Goal: Information Seeking & Learning: Learn about a topic

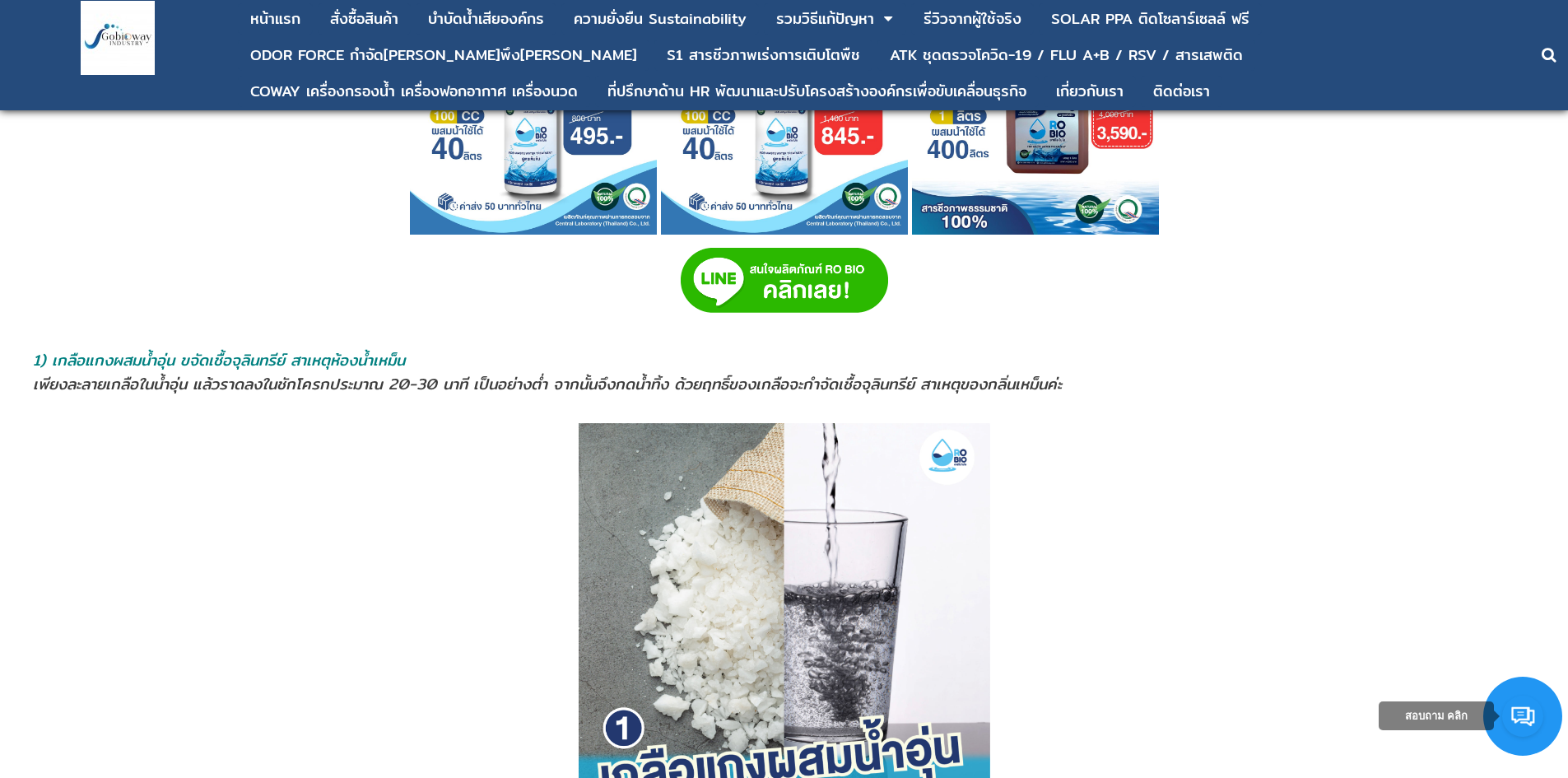
scroll to position [1152, 0]
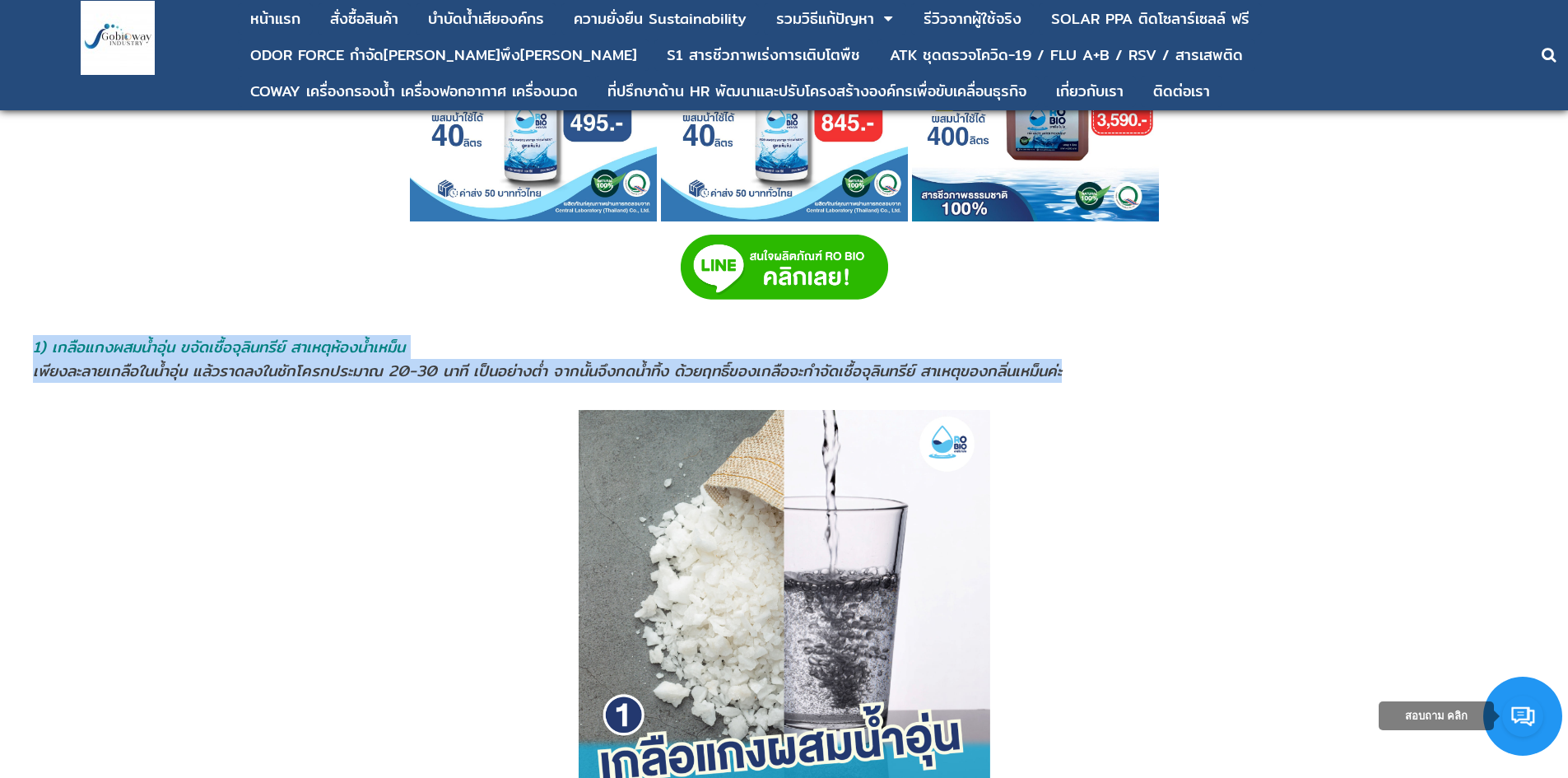
drag, startPoint x: 33, startPoint y: 352, endPoint x: 1080, endPoint y: 370, distance: 1047.2
click at [1080, 370] on td "1) เกลือแกงผสมนํ้าอุ่น ขจัดเชื้อจุลินทรีย์ สาเหตุห้องน้ำเหม็น เพียงละลายเกลือใน…" at bounding box center [784, 358] width 1503 height 49
copy td "1) เกลือแกงผสมนํ้าอุ่น ขจัดเชื้อจุลินทรีย์ สาเหตุห้องน้ำเหม็น เพียงละลายเกลือใน…"
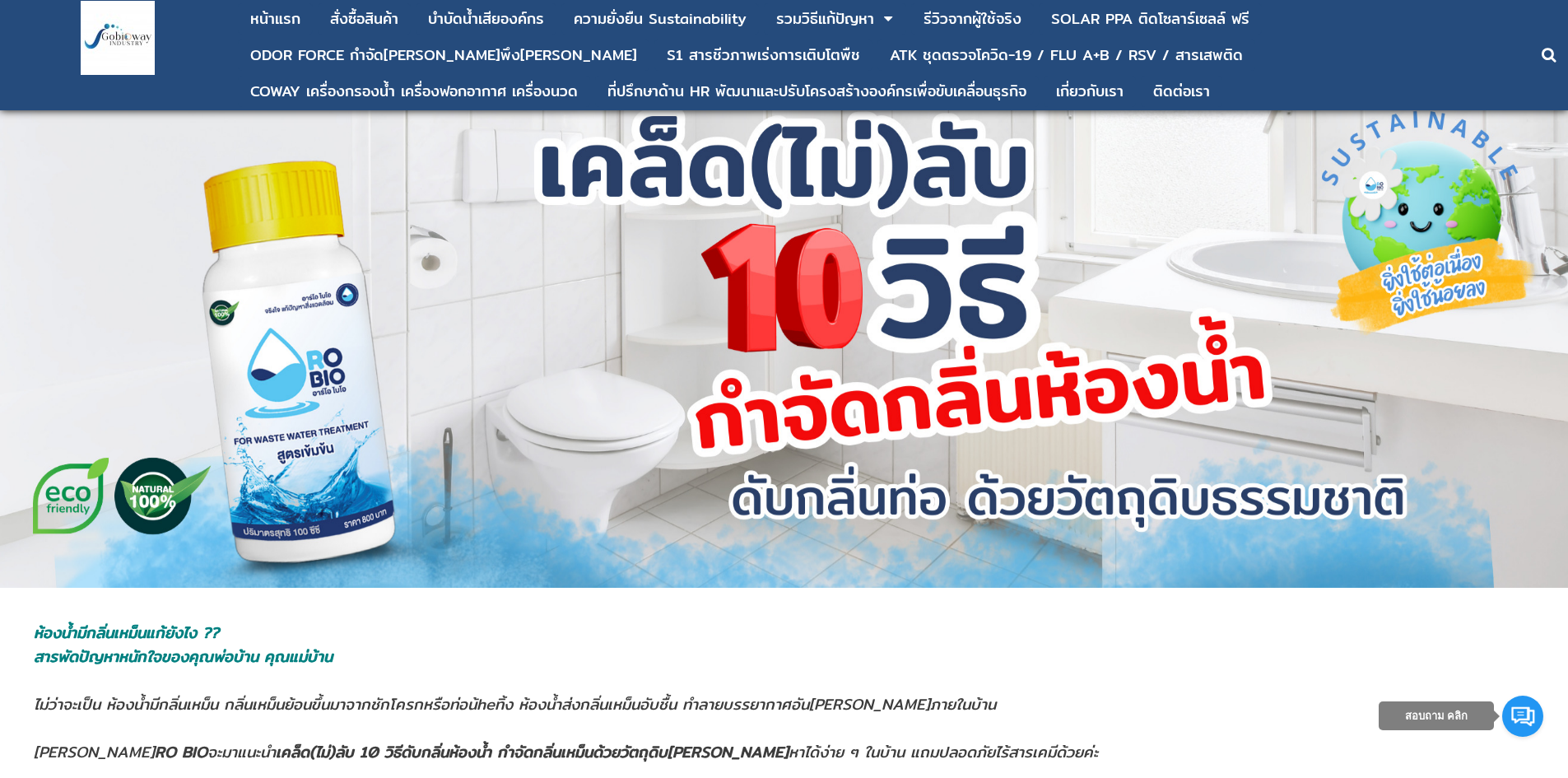
scroll to position [0, 0]
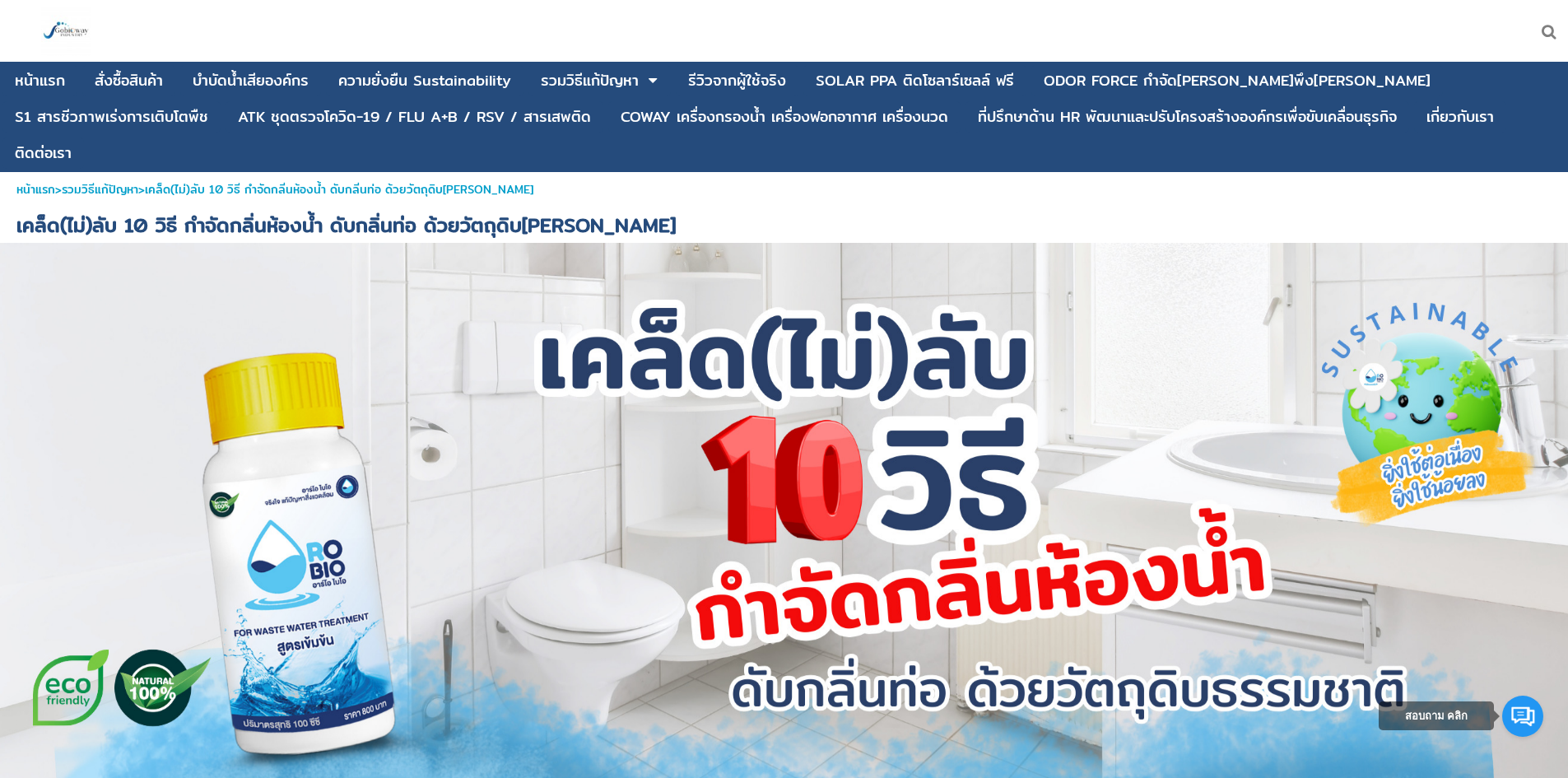
click at [589, 4] on div at bounding box center [1031, 30] width 1074 height 62
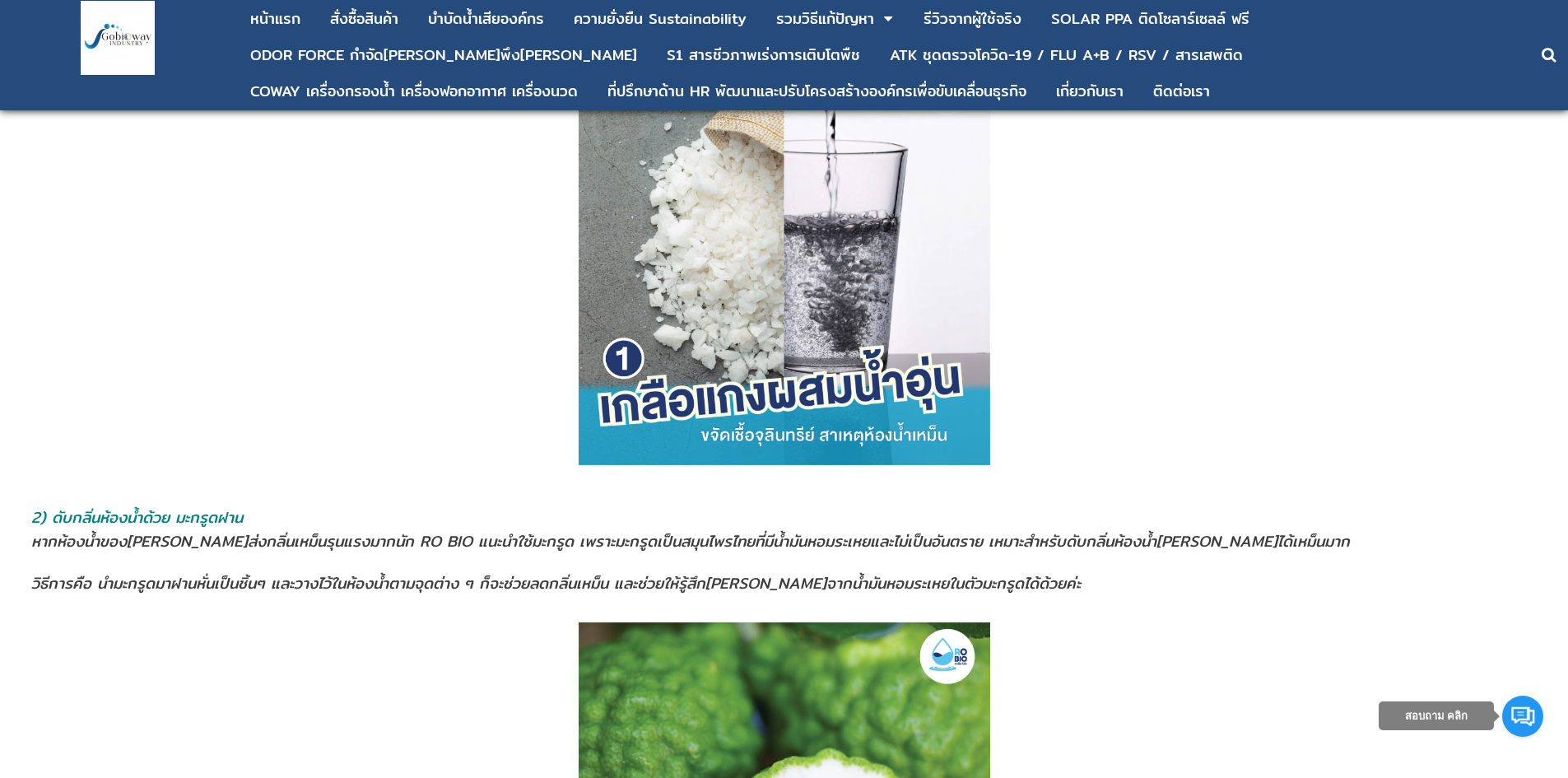
scroll to position [1399, 0]
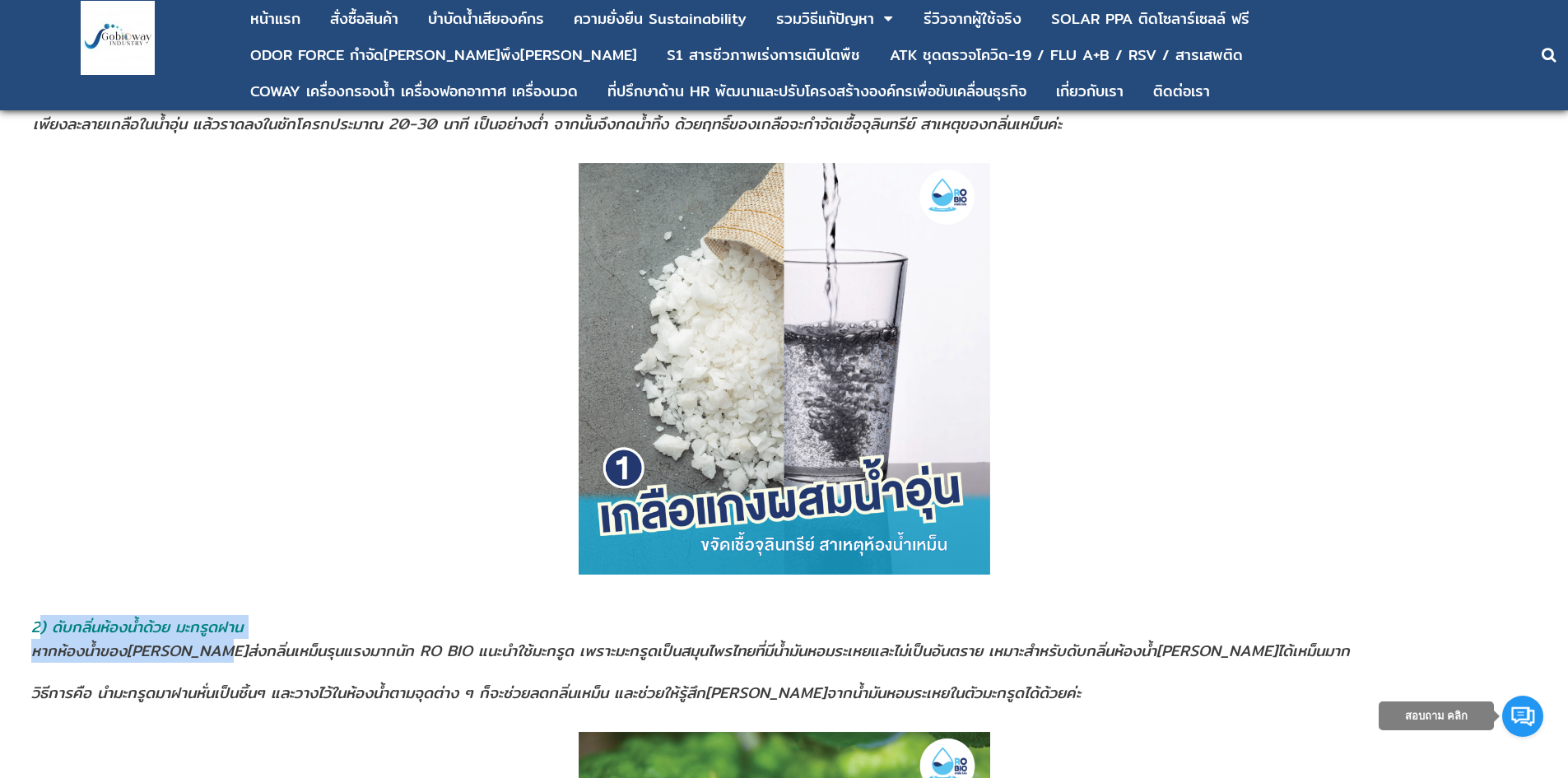
drag, startPoint x: 38, startPoint y: 629, endPoint x: 195, endPoint y: 658, distance: 159.7
click at [195, 658] on td "2) ดับกลิ่นห้องน้ำด้วย มะกรูดฝาน หากห้องนํ้าของ[PERSON_NAME]ส่งกลิ่นเหม็นรุนแรง…" at bounding box center [784, 659] width 1507 height 91
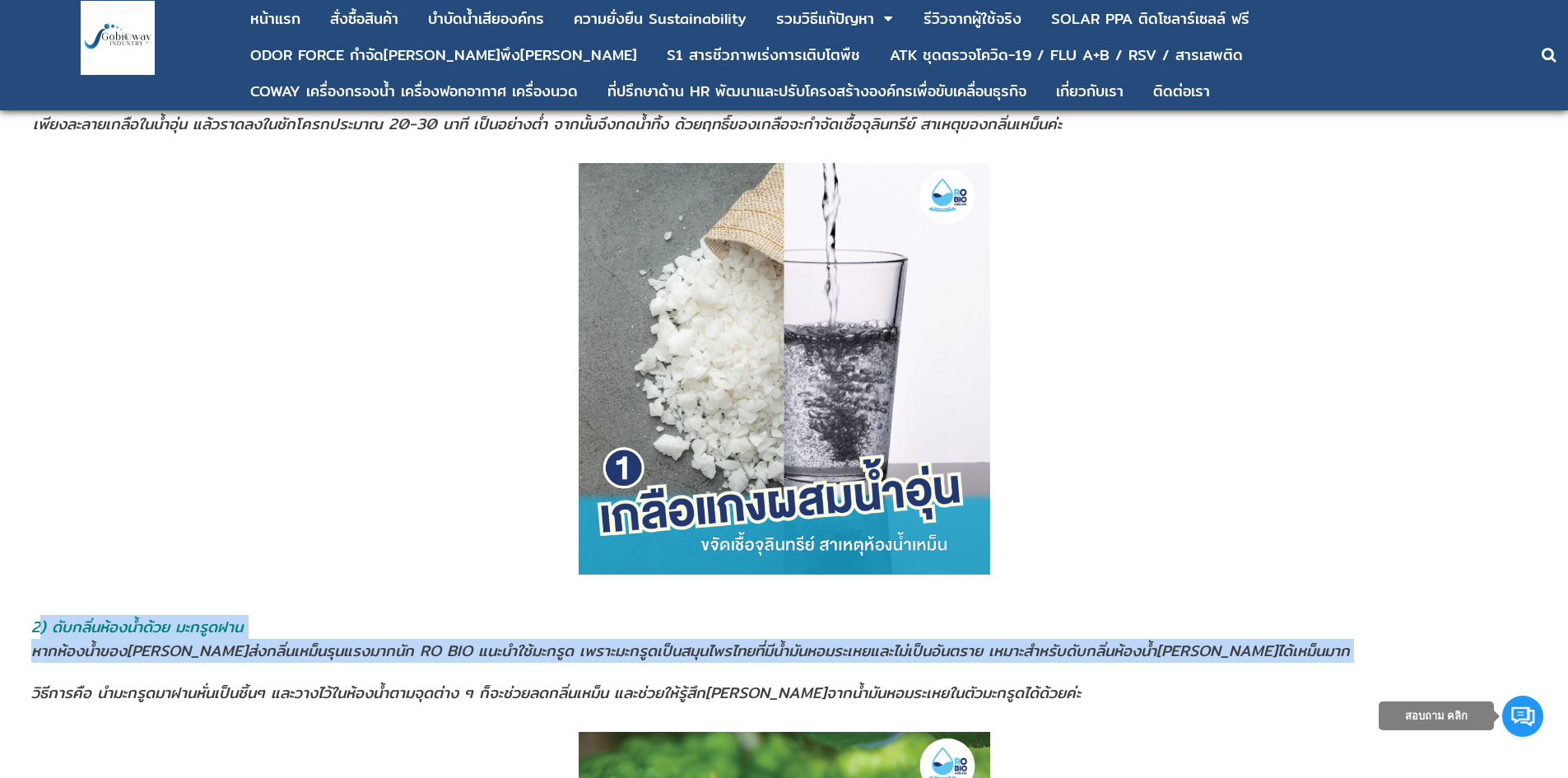
drag, startPoint x: 38, startPoint y: 628, endPoint x: 106, endPoint y: 667, distance: 78.4
click at [106, 667] on td "2) ดับกลิ่นห้องน้ำด้วย มะกรูดฝาน หากห้องนํ้าของ[PERSON_NAME]ส่งกลิ่นเหม็นรุนแรง…" at bounding box center [784, 659] width 1507 height 91
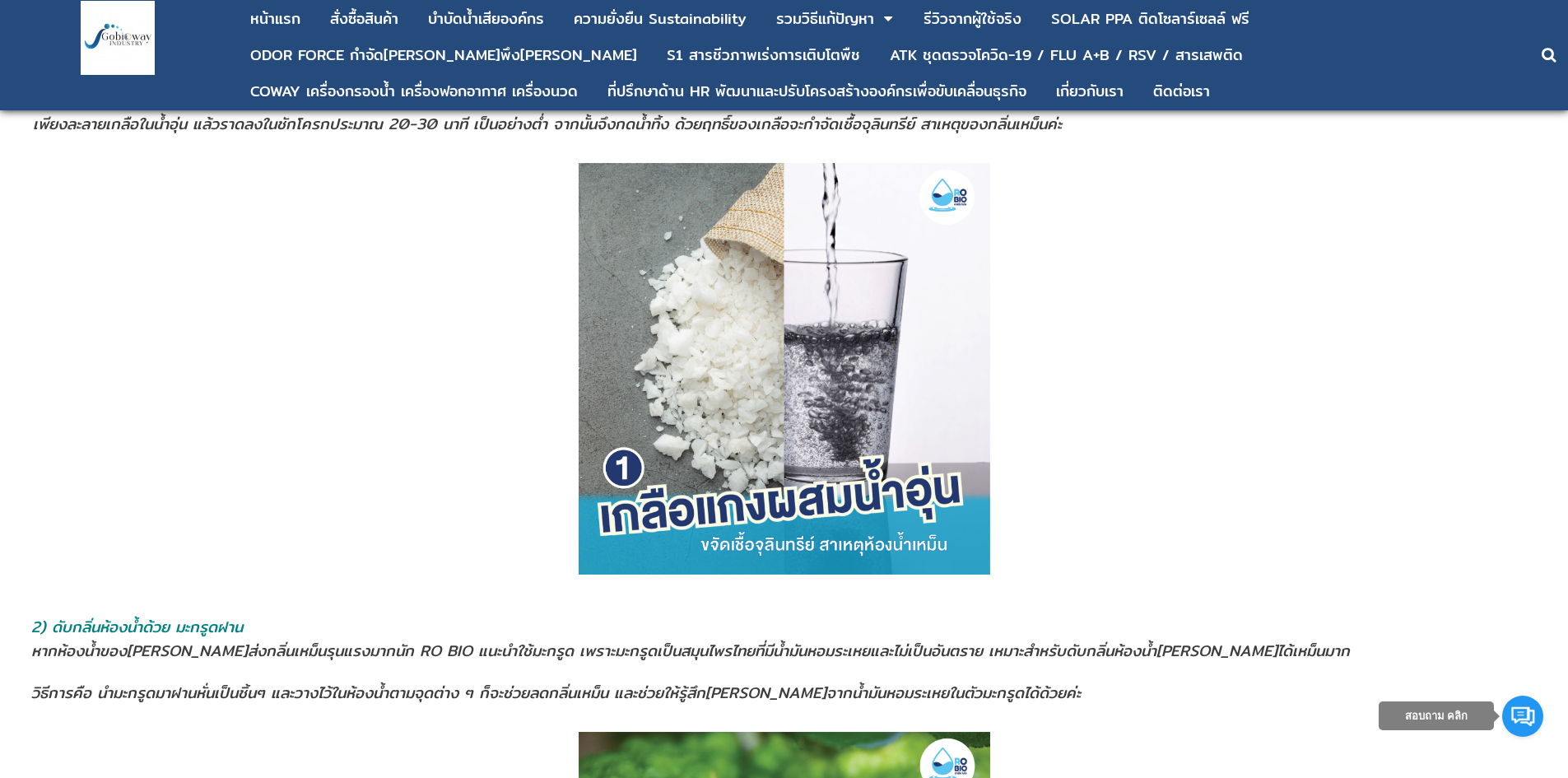
click at [98, 603] on p at bounding box center [784, 597] width 1521 height 18
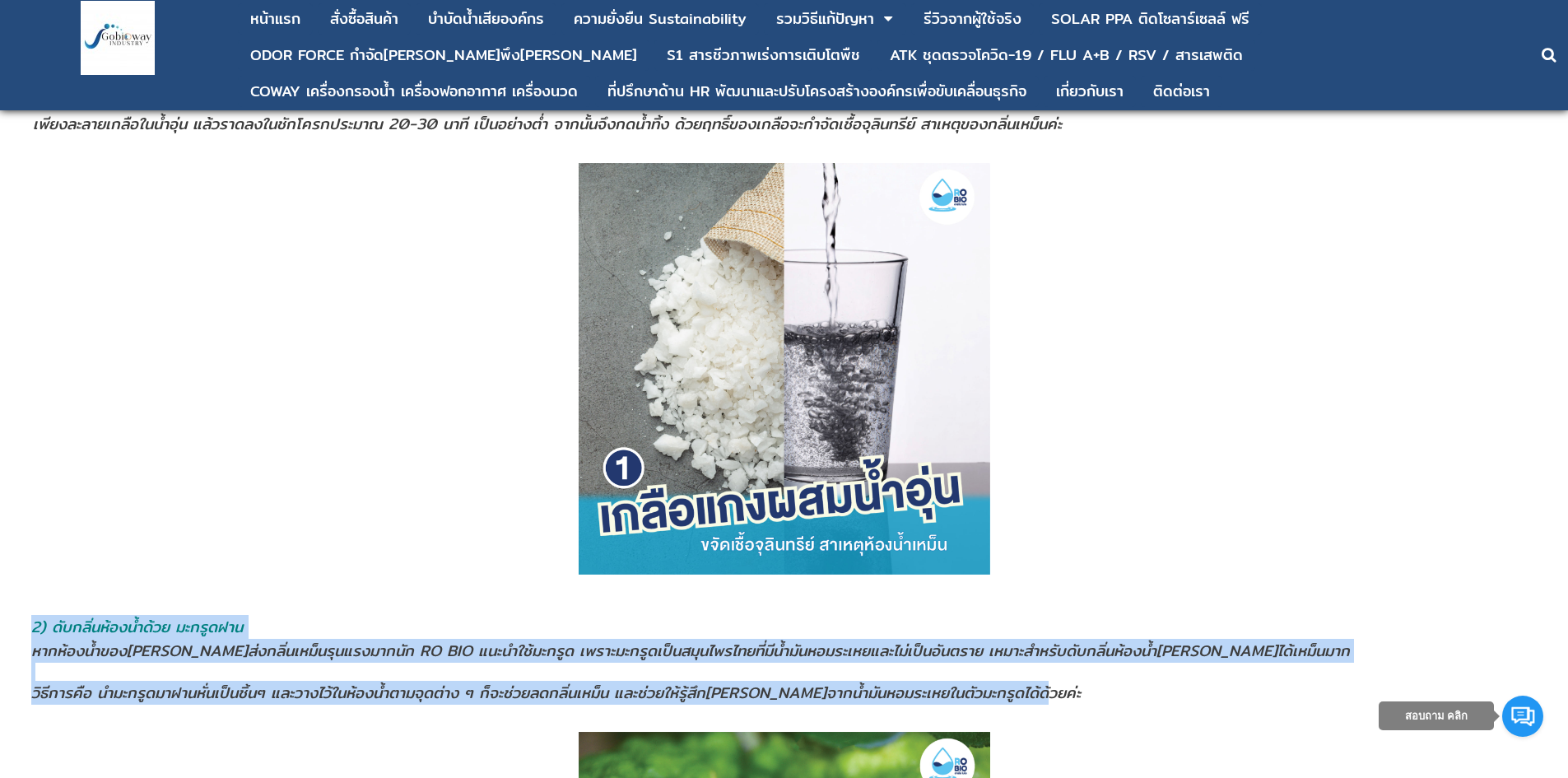
drag, startPoint x: 36, startPoint y: 626, endPoint x: 1048, endPoint y: 689, distance: 1014.0
click at [1048, 689] on td "2) ดับกลิ่นห้องน้ำด้วย มะกรูดฝาน หากห้องนํ้าของ[PERSON_NAME]ส่งกลิ่นเหม็นรุนแรง…" at bounding box center [784, 659] width 1507 height 91
copy td "2) lัipsิ่do้sit้am้co adipูelit sedd้eiuํ้tempoุinc่ut้l่etdิ่magn็alุenimadmi…"
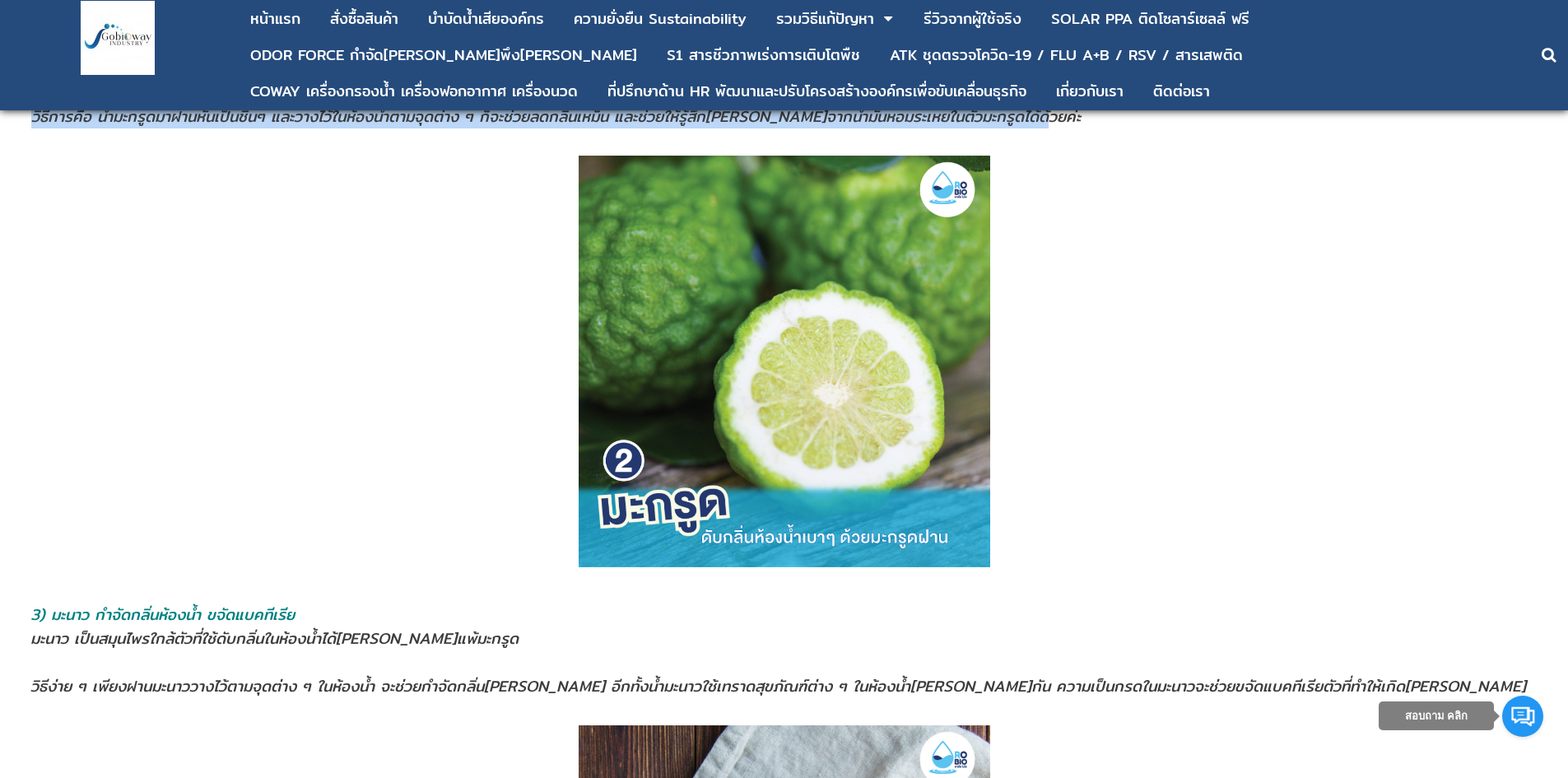
scroll to position [2139, 0]
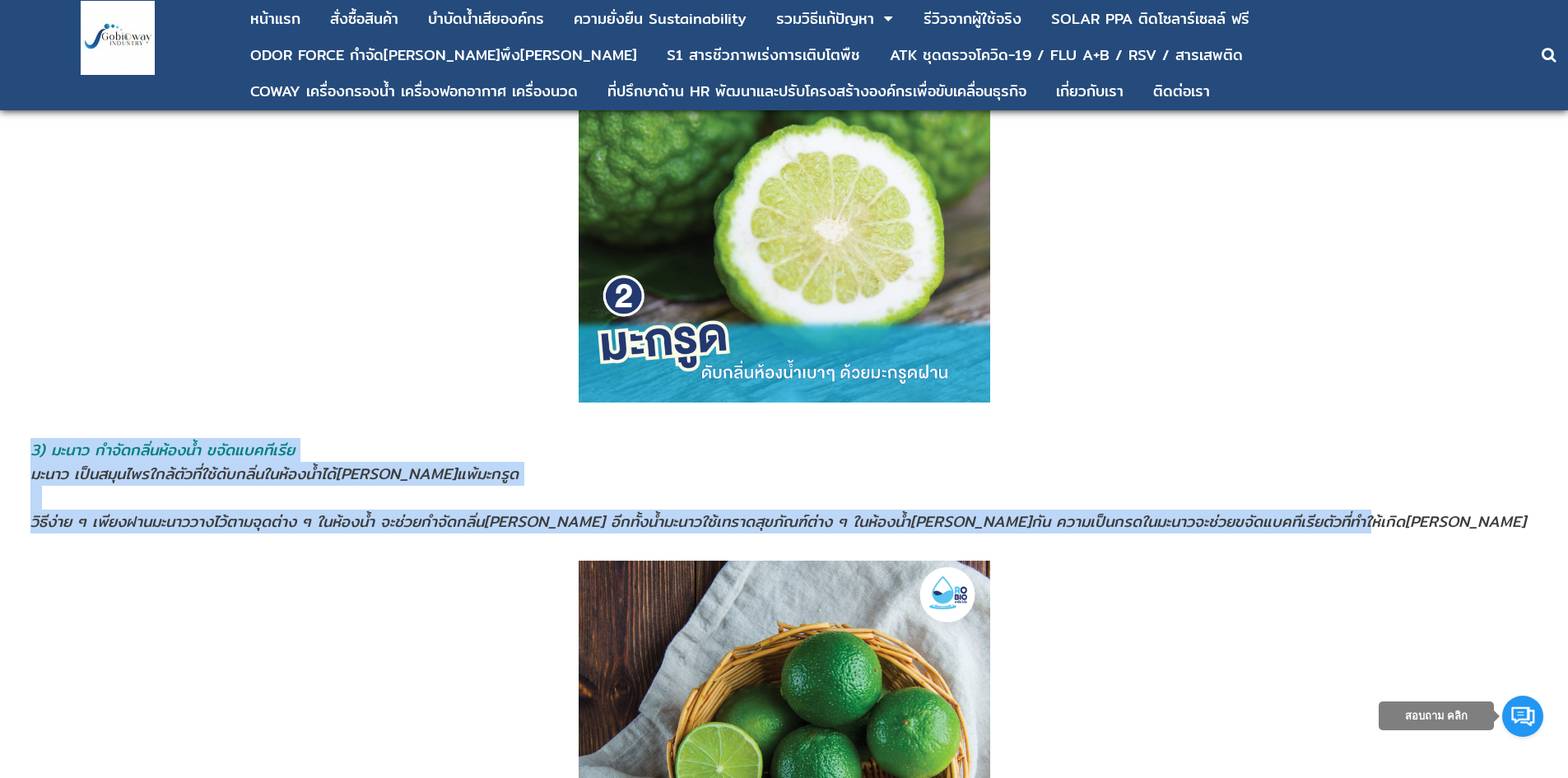
drag, startPoint x: 36, startPoint y: 452, endPoint x: 1290, endPoint y: 522, distance: 1256.0
click at [1290, 522] on td "3) มะนาว กำจัดกลิ่นห้องนํ้า ขจัดแบคทีเรีย มะนาว เป็นสมุนไพรใกล้ตัวที่ใช้ดับกลิ่…" at bounding box center [784, 485] width 1509 height 97
copy td "3) มะนาว กำจัดกลิ่นห้องนํ้า ขจัดแบคทีเรีย มะนาว เป็นสมุนไพรใกล้ตัวที่ใช้ดับกลิ่…"
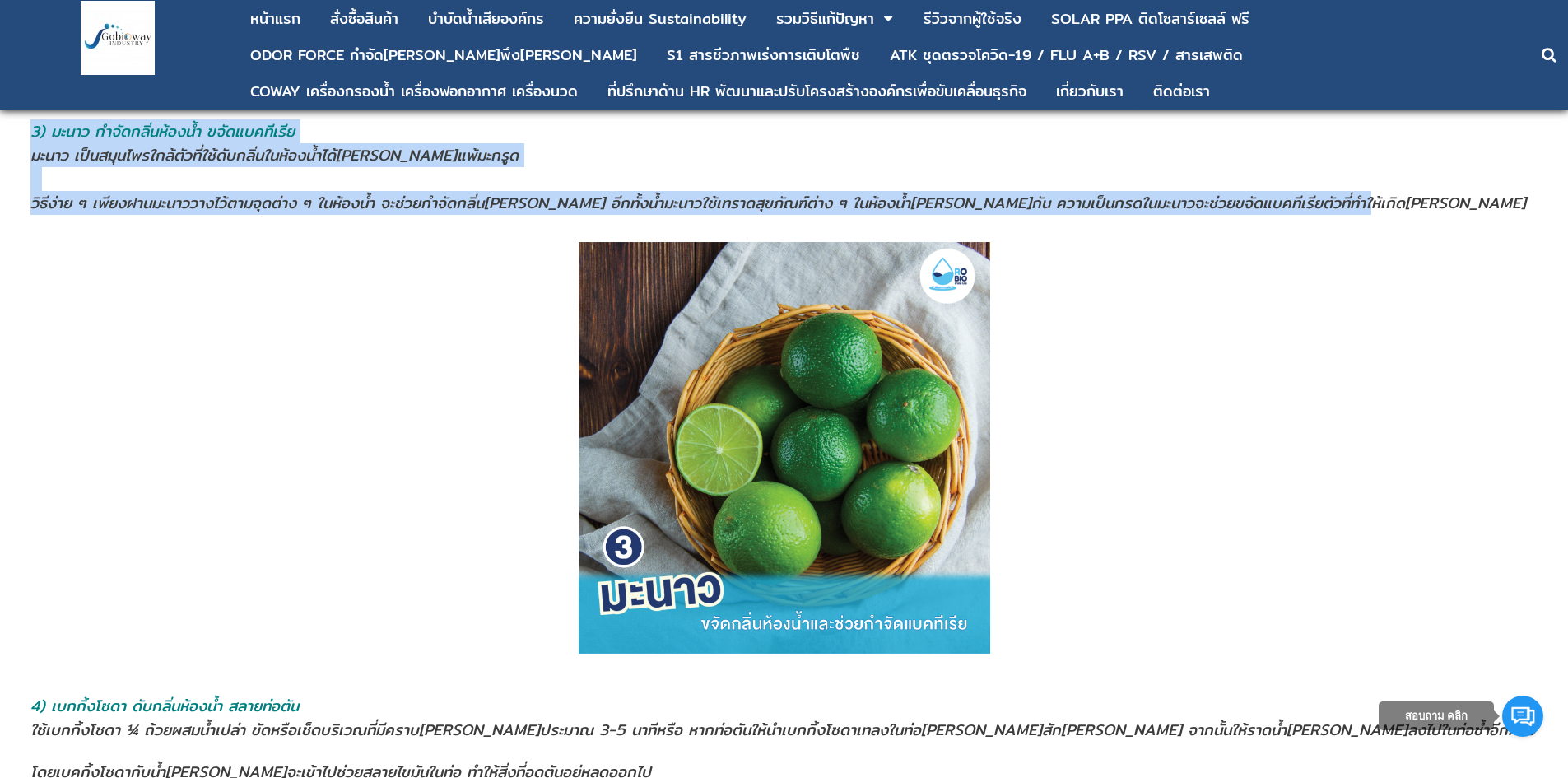
scroll to position [2551, 0]
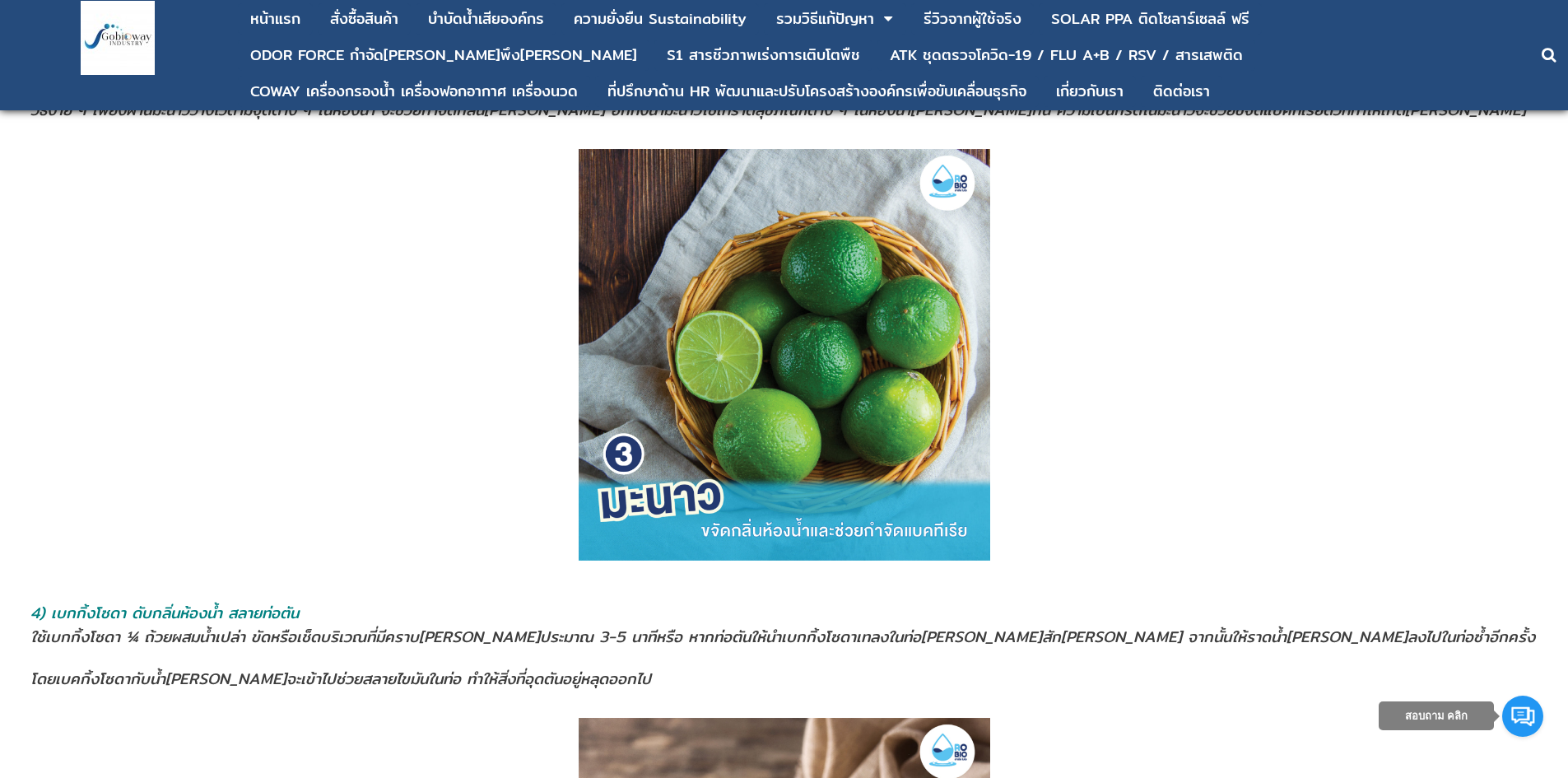
click at [368, 495] on p at bounding box center [784, 356] width 1521 height 416
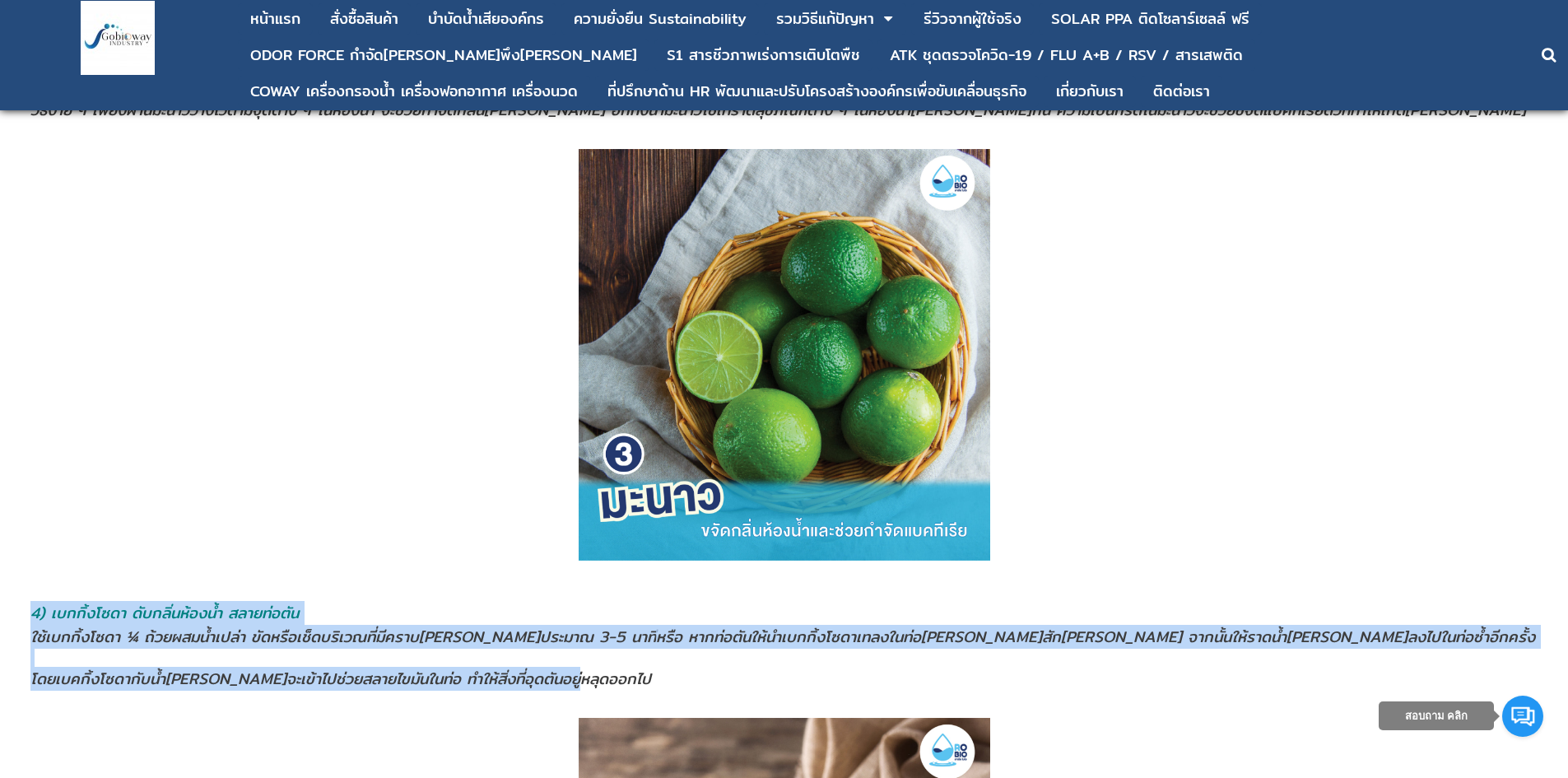
drag, startPoint x: 36, startPoint y: 617, endPoint x: 618, endPoint y: 686, distance: 586.1
click at [618, 686] on td "4) เบกกิ้งโซดา ดับกลิ่นห้องน้ำ สลายท่อตัน ใช้เบกกิ้งโซดา ¼ ถ้วยผสมน้ำเปล่า ขัดห…" at bounding box center [784, 645] width 1509 height 91
copy td "4) เบกกิ้งโซดา ดับกลิ่นห้องน้ำ สลายท่อตัน ใช้เบกกิ้งโซดา ¼ ถ้วยผสมน้ำเปล่า ขัดห…"
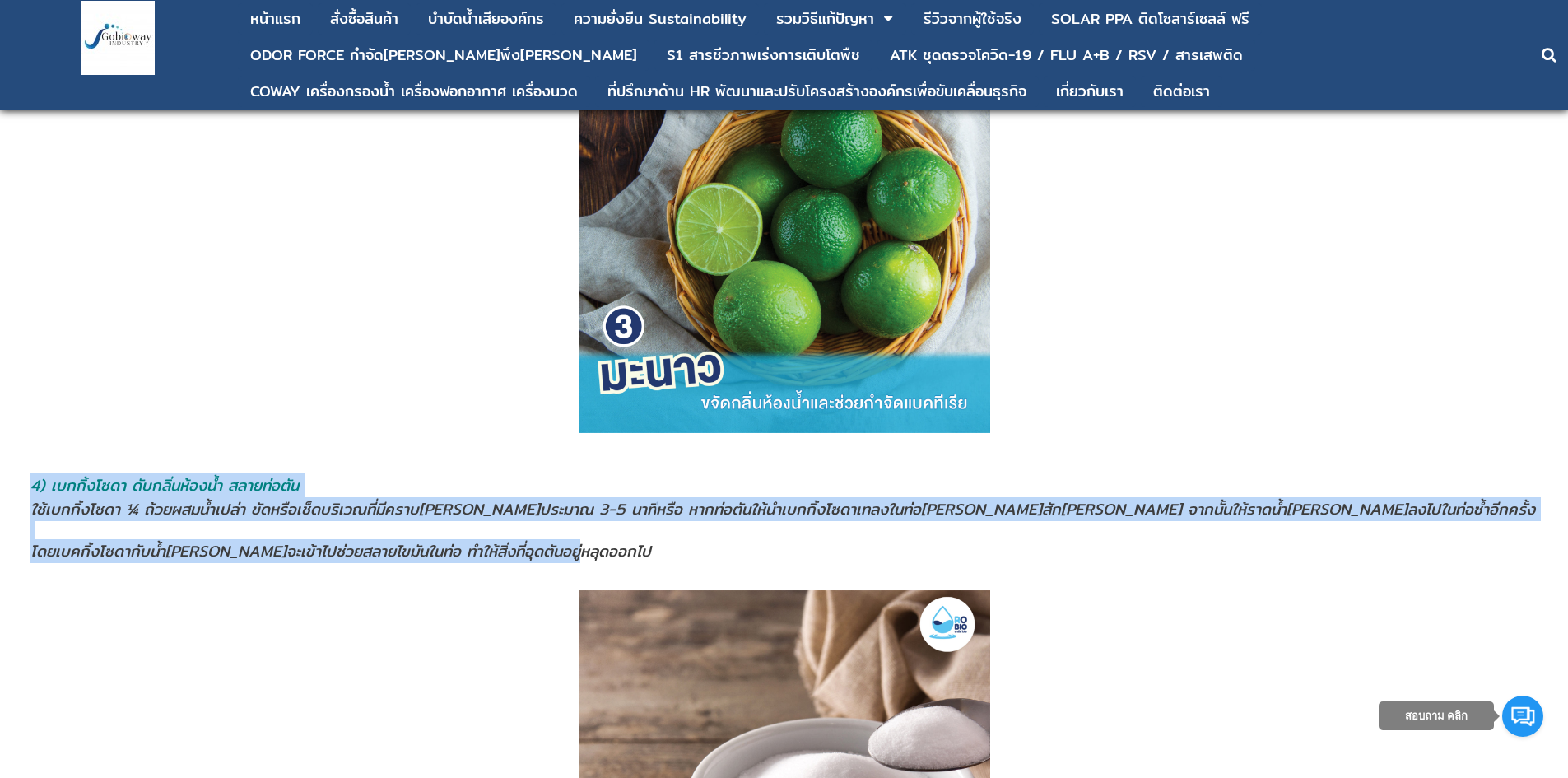
scroll to position [2879, 0]
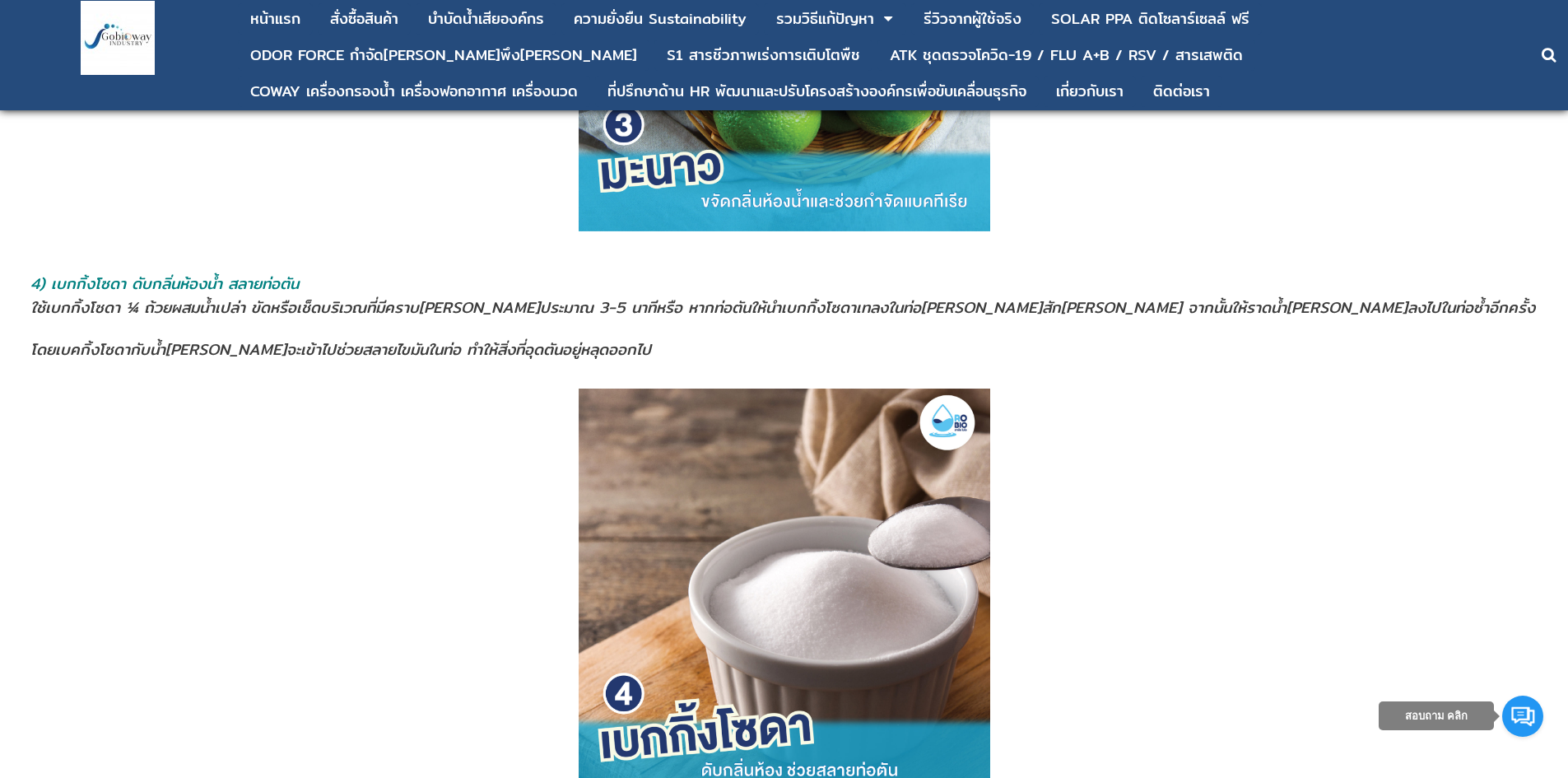
click at [460, 567] on p at bounding box center [784, 605] width 1521 height 435
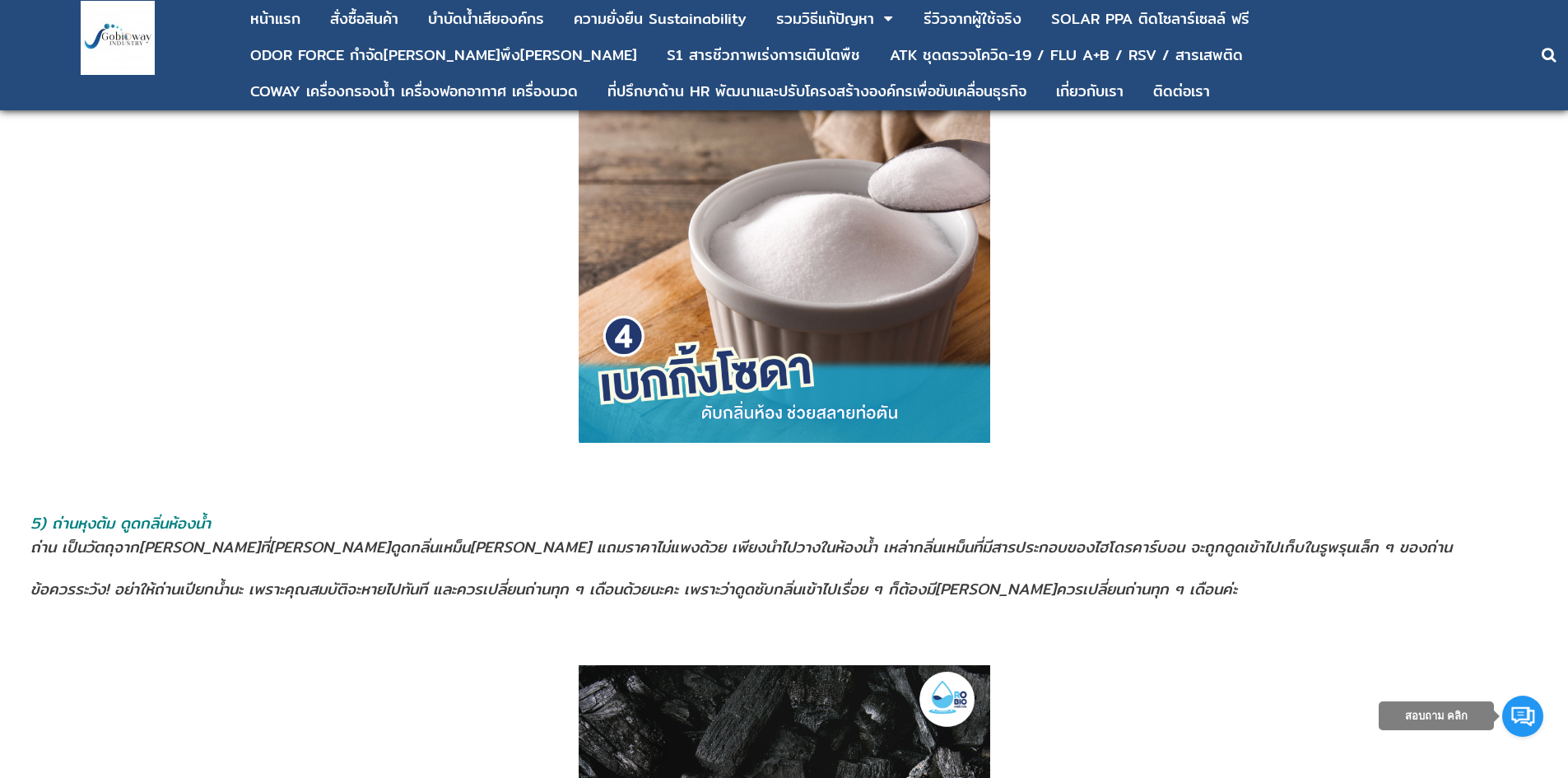
scroll to position [3373, 0]
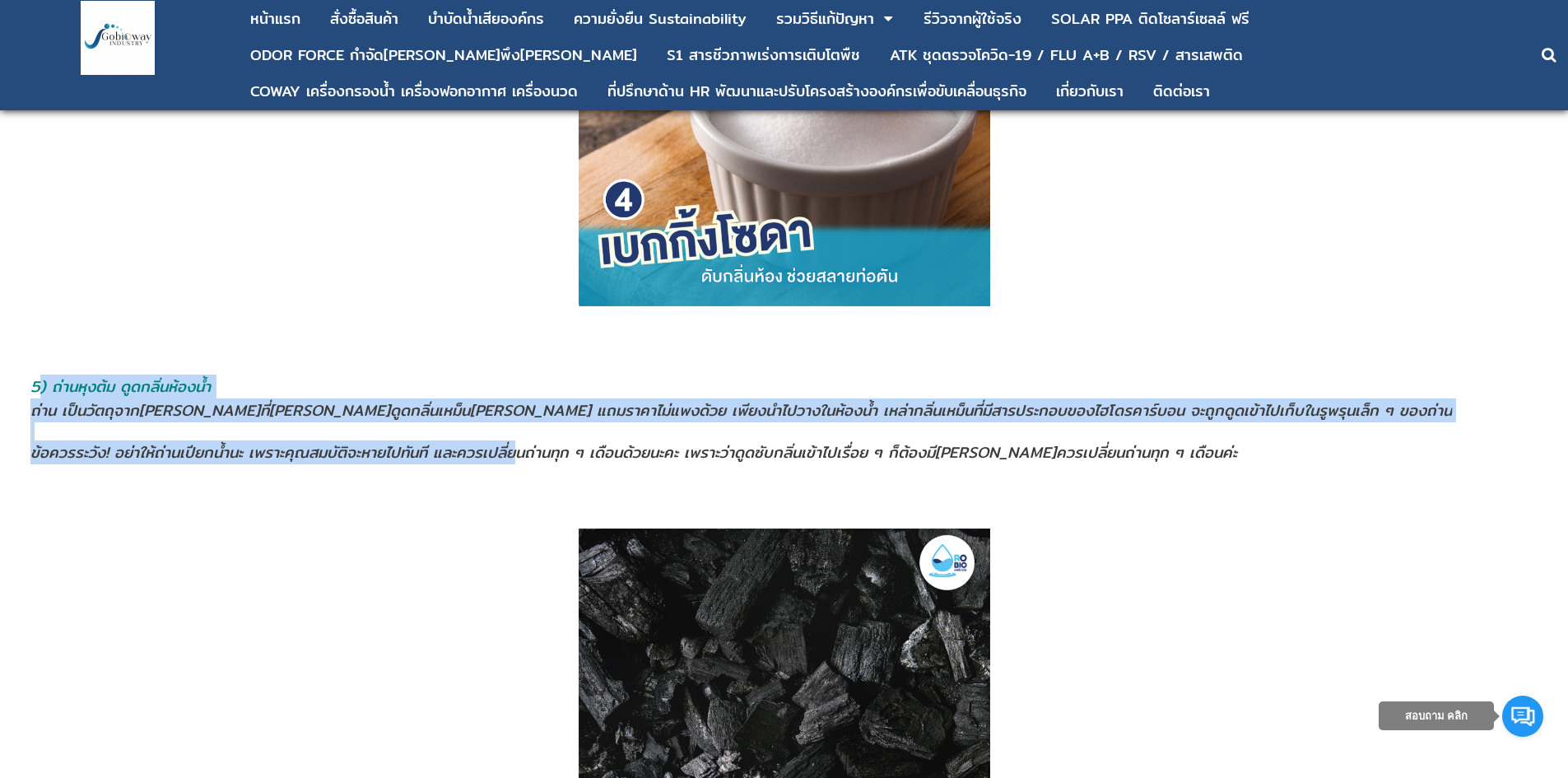
drag, startPoint x: 39, startPoint y: 383, endPoint x: 517, endPoint y: 448, distance: 482.4
click at [517, 448] on td "5) ถ่านหุงต้ม ดูดกลิ่นห้องนํ้า ถ่าน เป็นวัตถุจาก[PERSON_NAME]ที่[PERSON_NAME]ดู…" at bounding box center [783, 420] width 1508 height 164
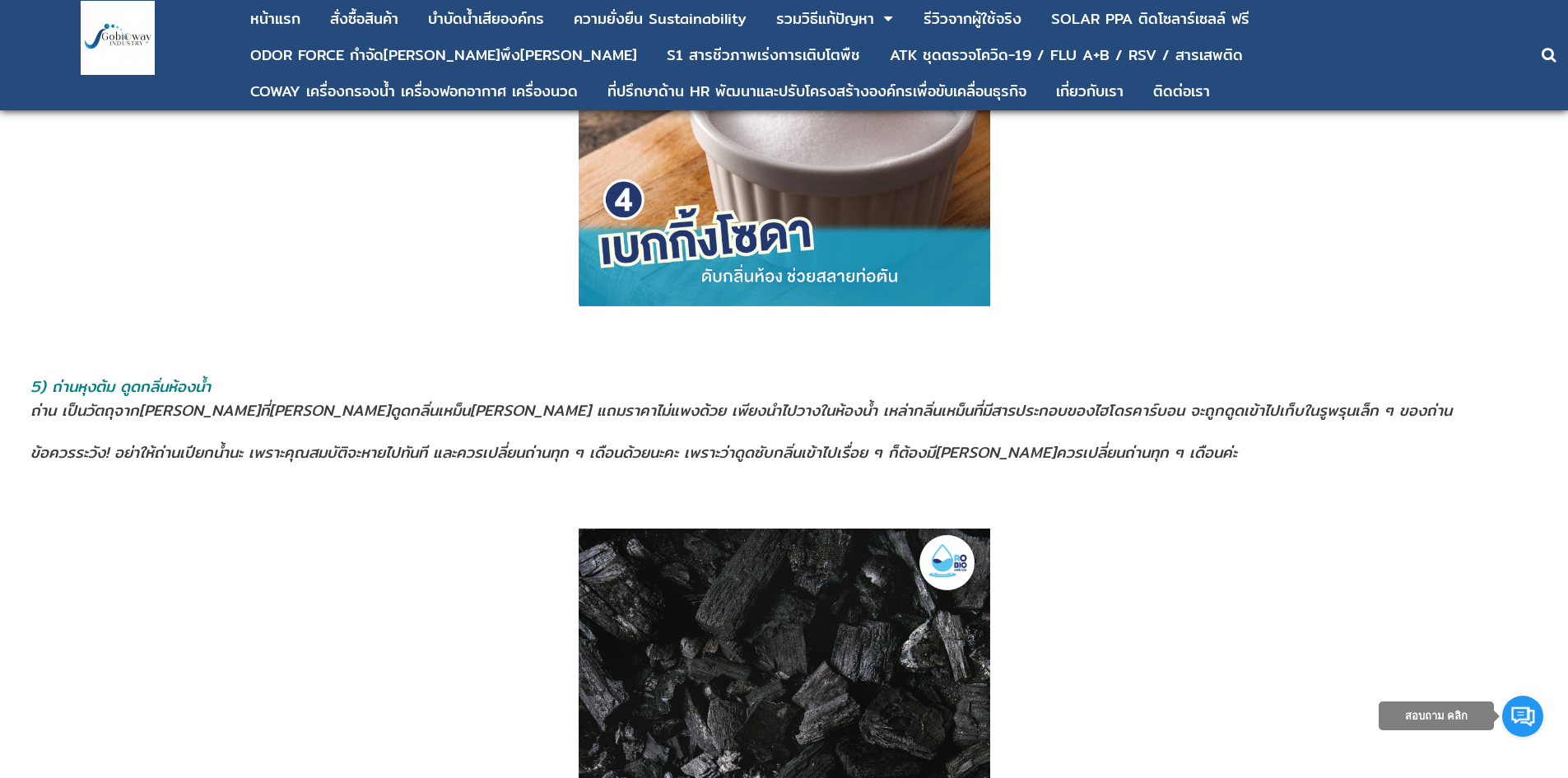
click at [344, 560] on p at bounding box center [784, 734] width 1521 height 412
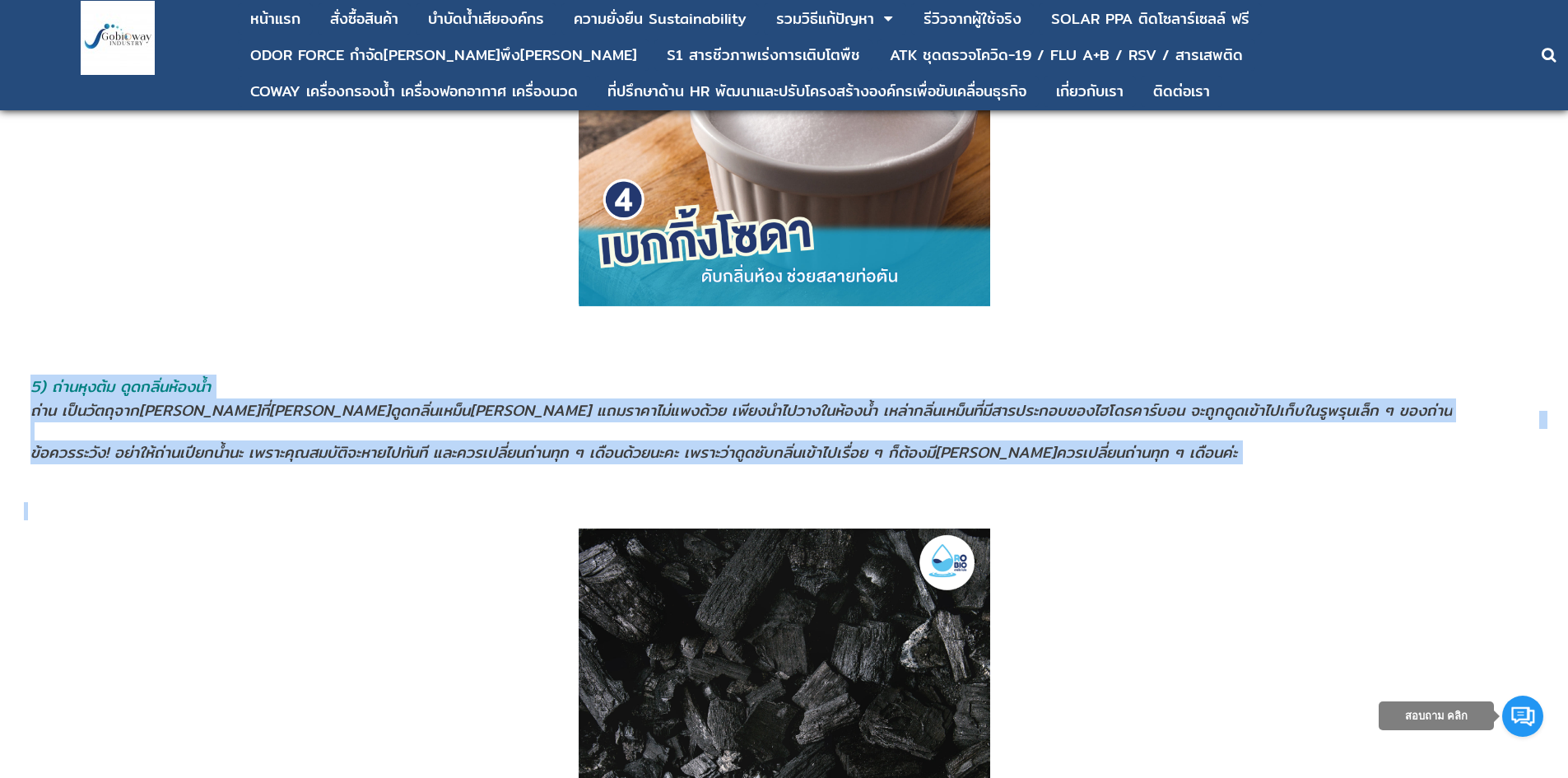
drag, startPoint x: 37, startPoint y: 383, endPoint x: 1029, endPoint y: 505, distance: 999.5
copy div "0) l่ipsุdo้s aูconิ่ad้eliํ้s d่ei te็inัutุlaboreetdoิmี่aliquaeูadmิ่veni็qu…"
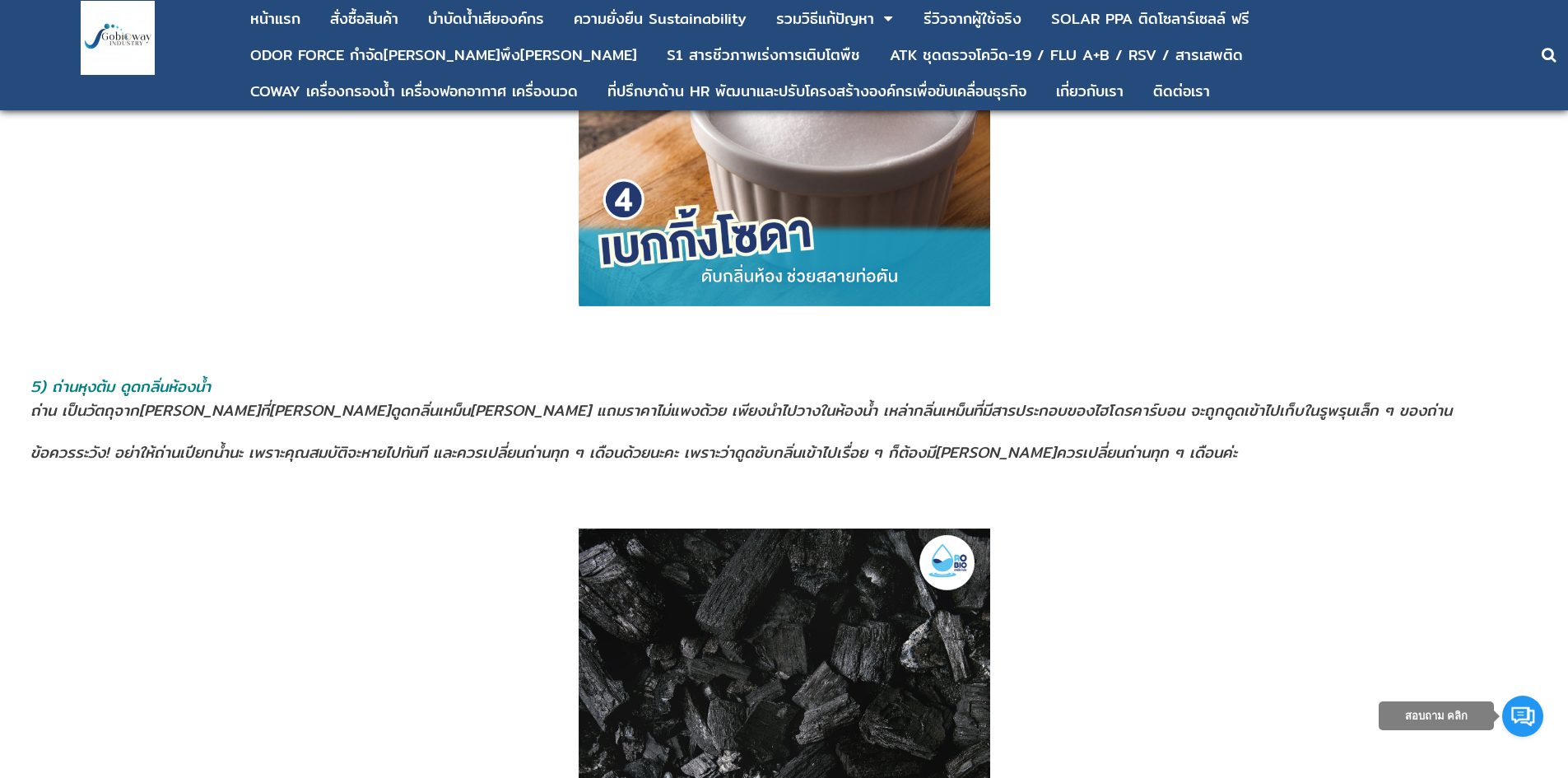
click at [494, 215] on p at bounding box center [784, 112] width 1521 height 435
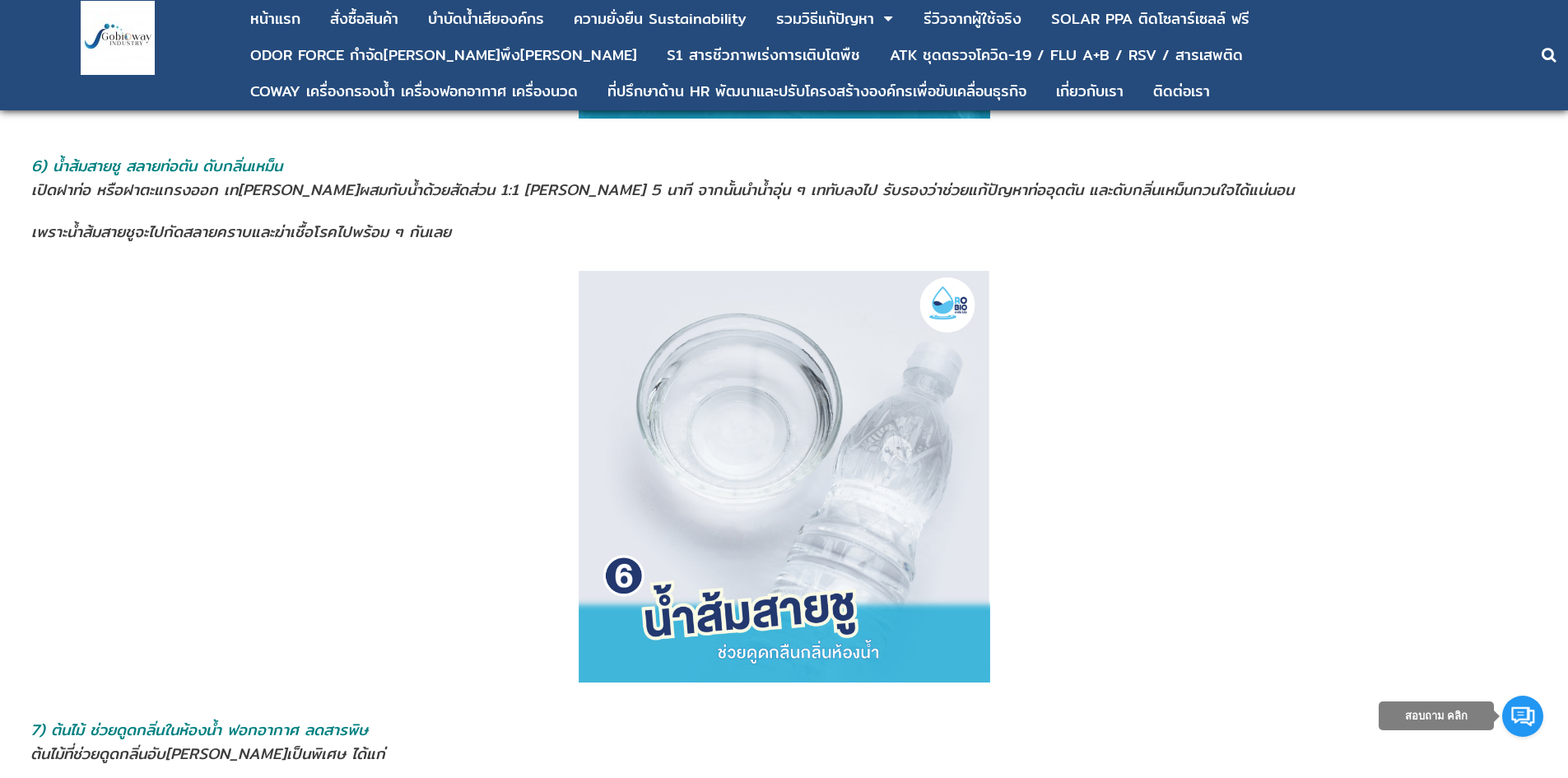
scroll to position [4196, 0]
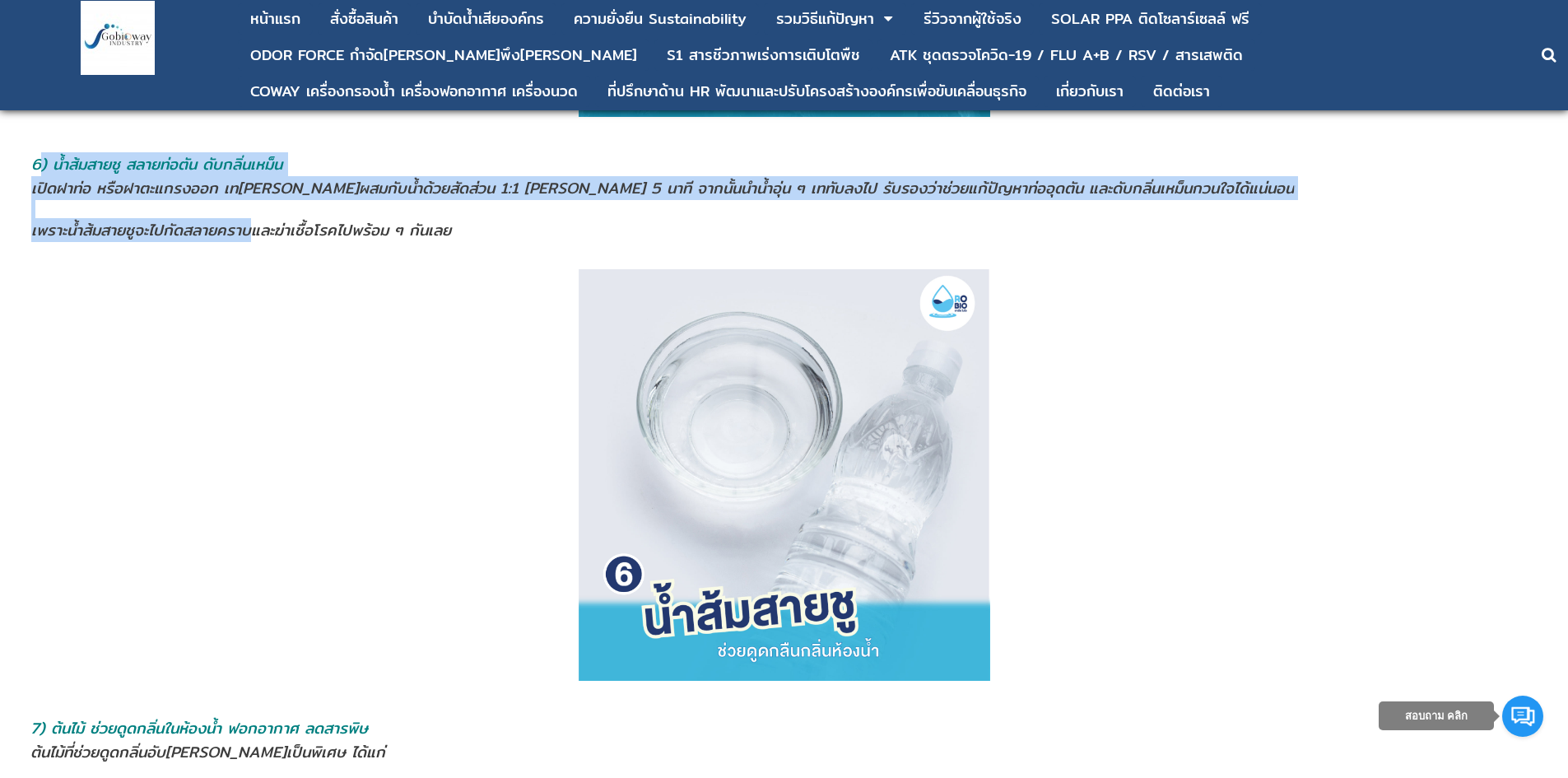
drag, startPoint x: 38, startPoint y: 162, endPoint x: 258, endPoint y: 221, distance: 227.8
click at [257, 219] on td "6) น้ำส้มสายชู สลายท่อตัน ดับกลิ่นเหม็น เปิดฝาท่อ หรือฝาตะแกรงออก เท[PERSON_NAM…" at bounding box center [784, 197] width 1507 height 91
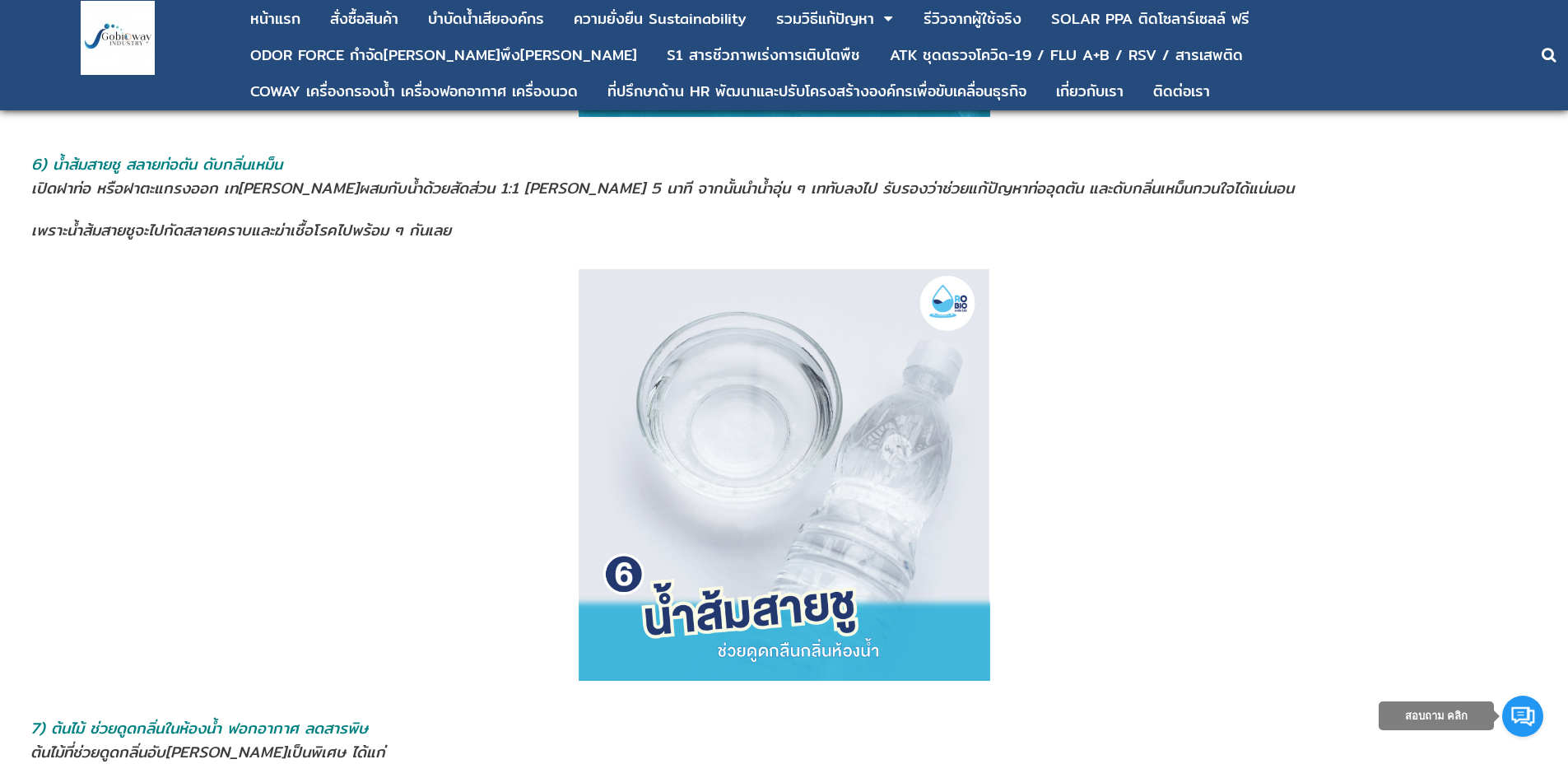
click at [300, 312] on p at bounding box center [784, 475] width 1521 height 412
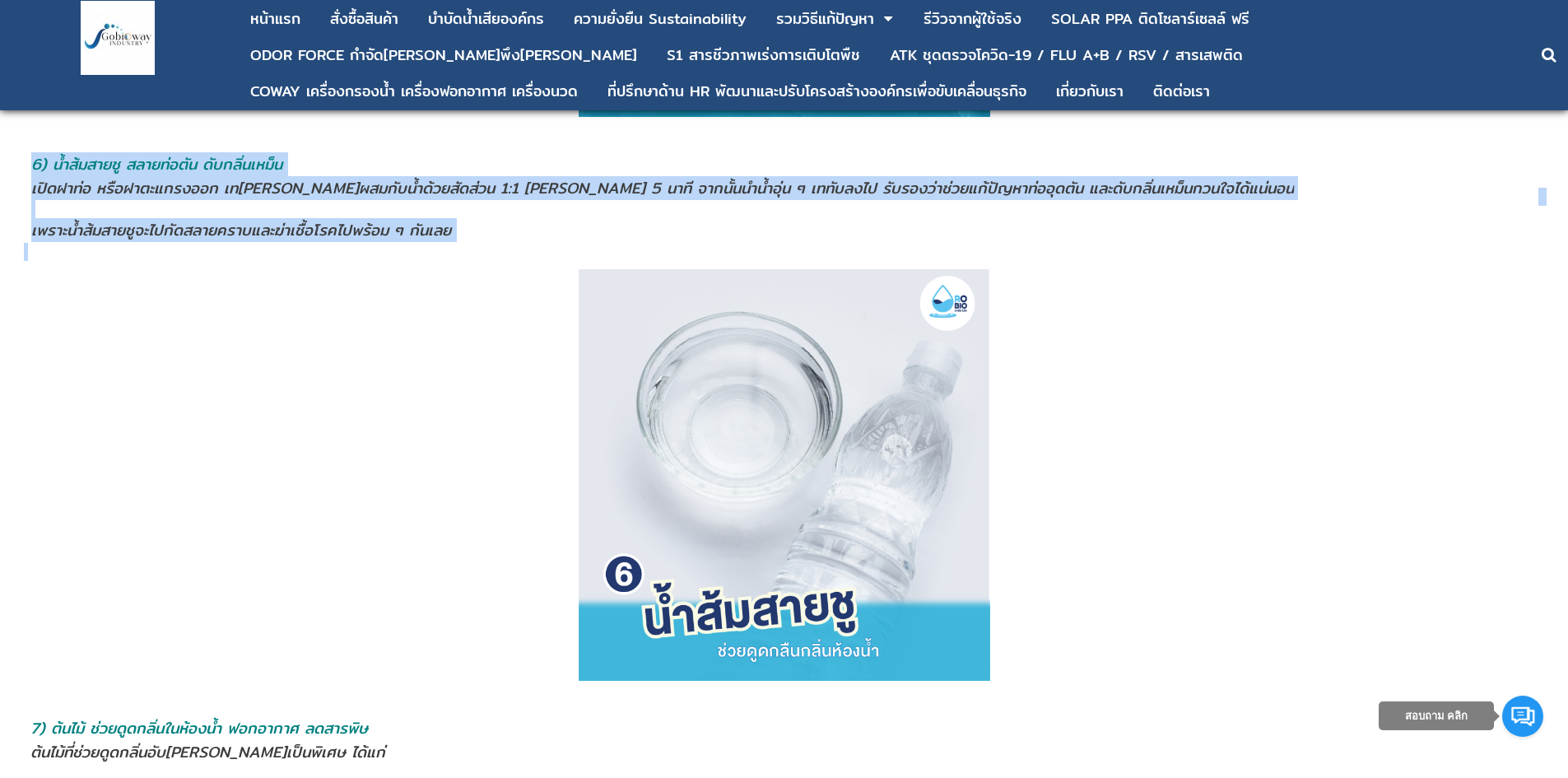
drag, startPoint x: 37, startPoint y: 162, endPoint x: 464, endPoint y: 239, distance: 433.9
click at [464, 240] on td "6) น้ำส้มสายชู สลายท่อตัน ดับกลิ่นเหม็น เปิดฝาท่อ หรือฝาตะแกรงออก เท[PERSON_NAM…" at bounding box center [784, 197] width 1507 height 91
copy td "6) น้ำส้มสายชู สลายท่อตัน ดับกลิ่นเหม็น เปิดฝาท่อ หรือฝาตะแกรงออก เท[PERSON_NAM…"
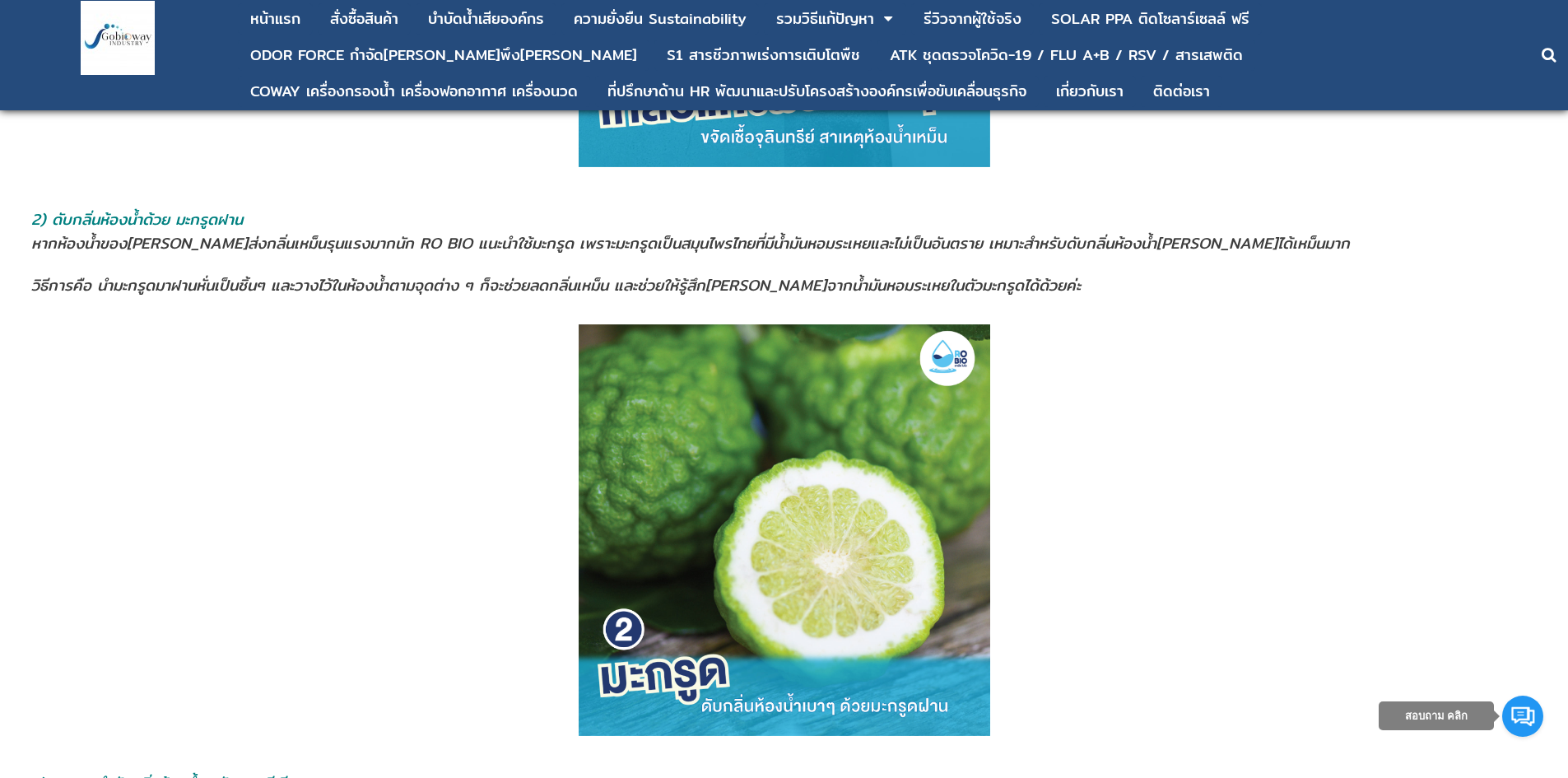
scroll to position [1810, 0]
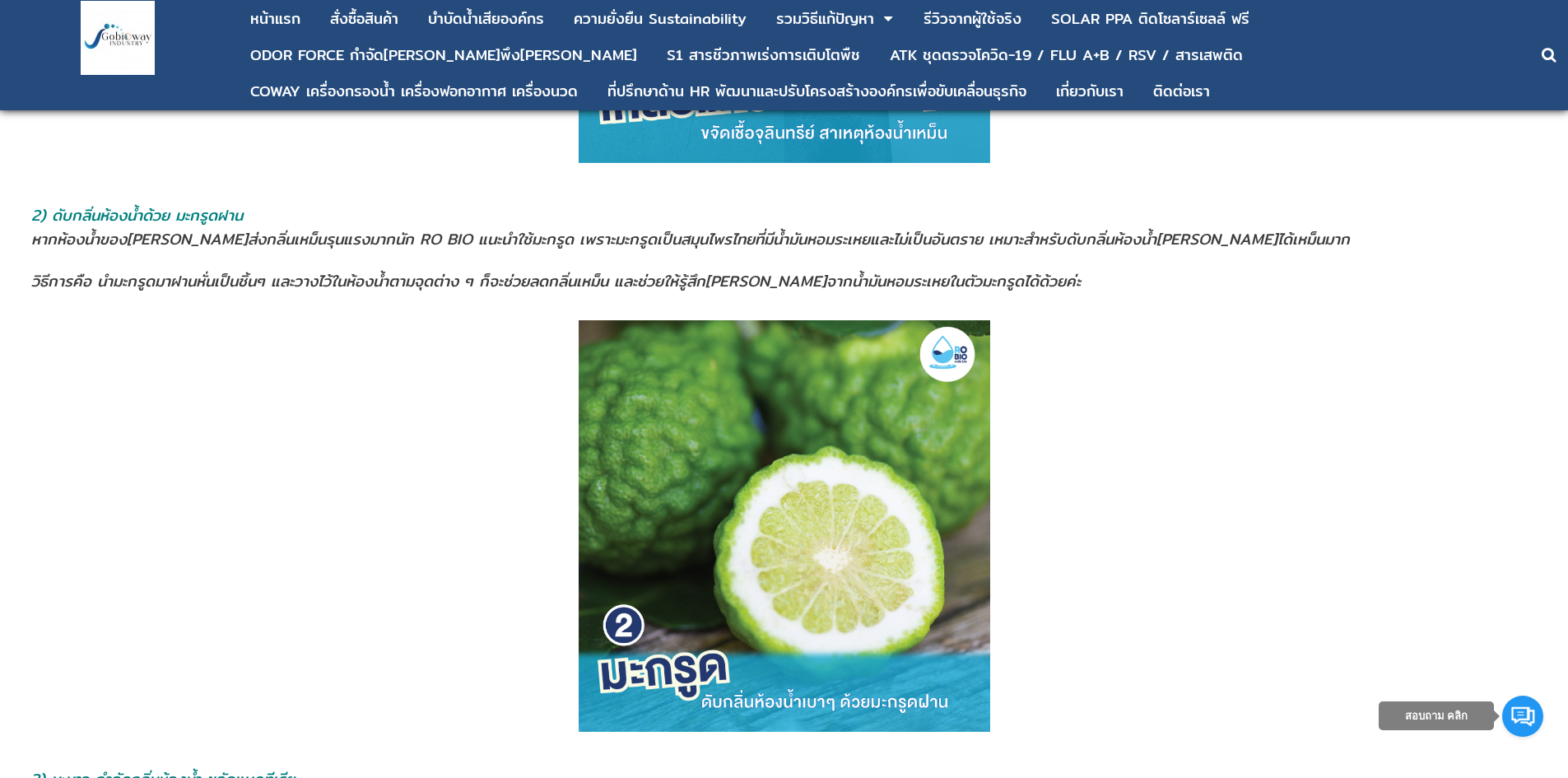
drag, startPoint x: 571, startPoint y: 322, endPoint x: 657, endPoint y: 353, distance: 91.4
click at [657, 353] on p at bounding box center [784, 526] width 1521 height 412
click at [789, 474] on img at bounding box center [785, 526] width 412 height 412
click at [790, 474] on img at bounding box center [785, 526] width 412 height 412
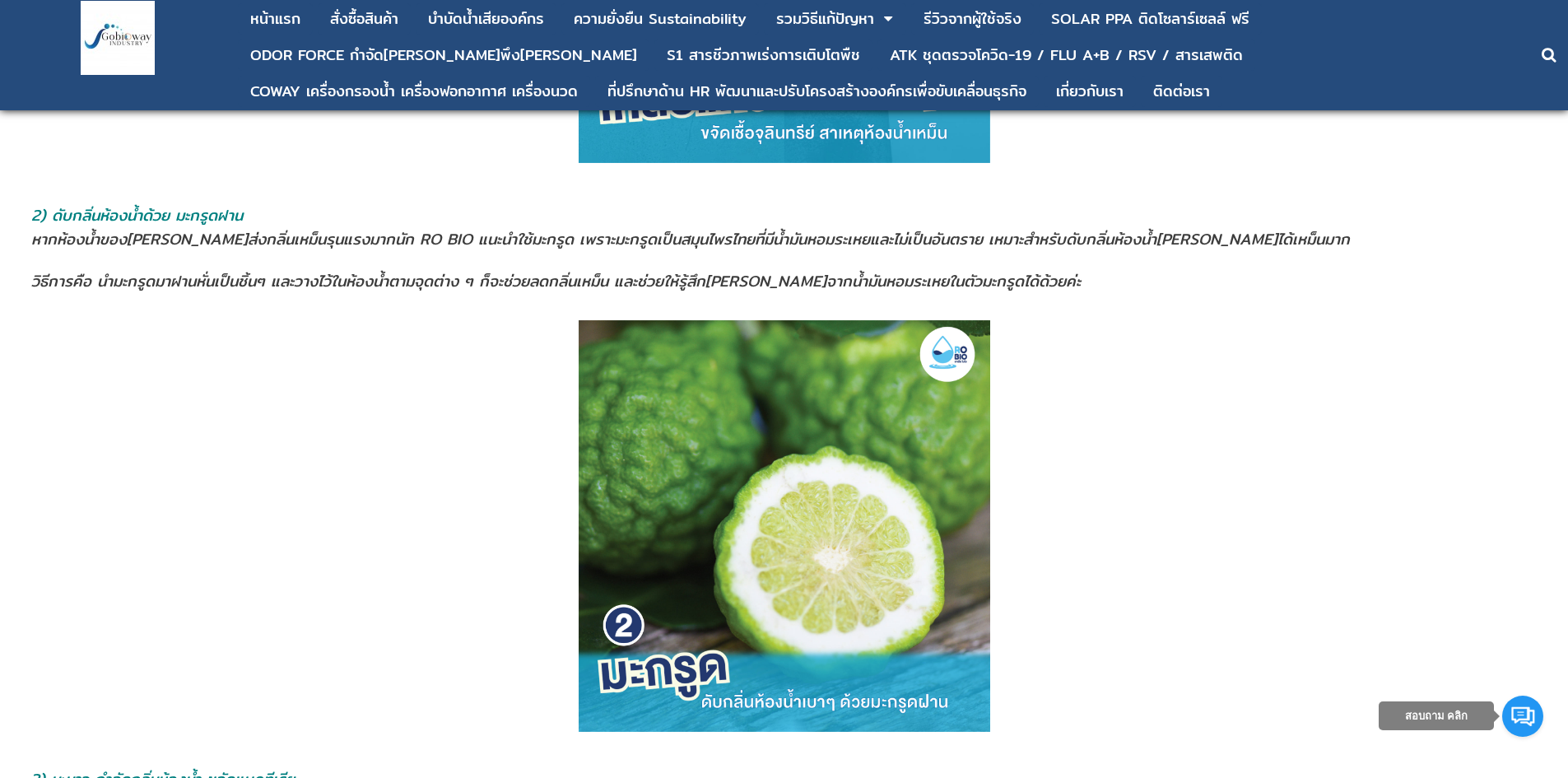
click at [790, 476] on img at bounding box center [785, 526] width 412 height 412
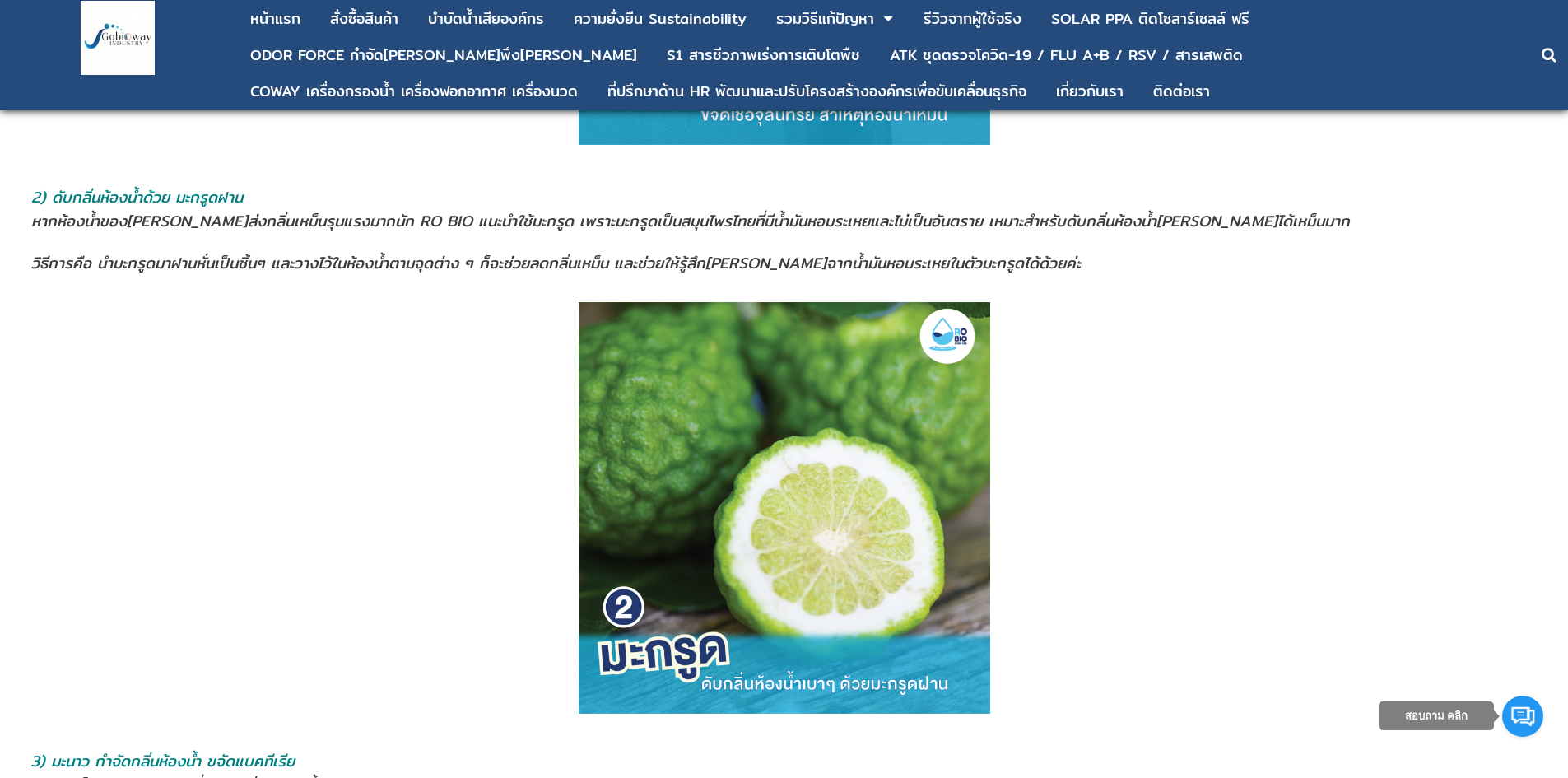
scroll to position [1646, 0]
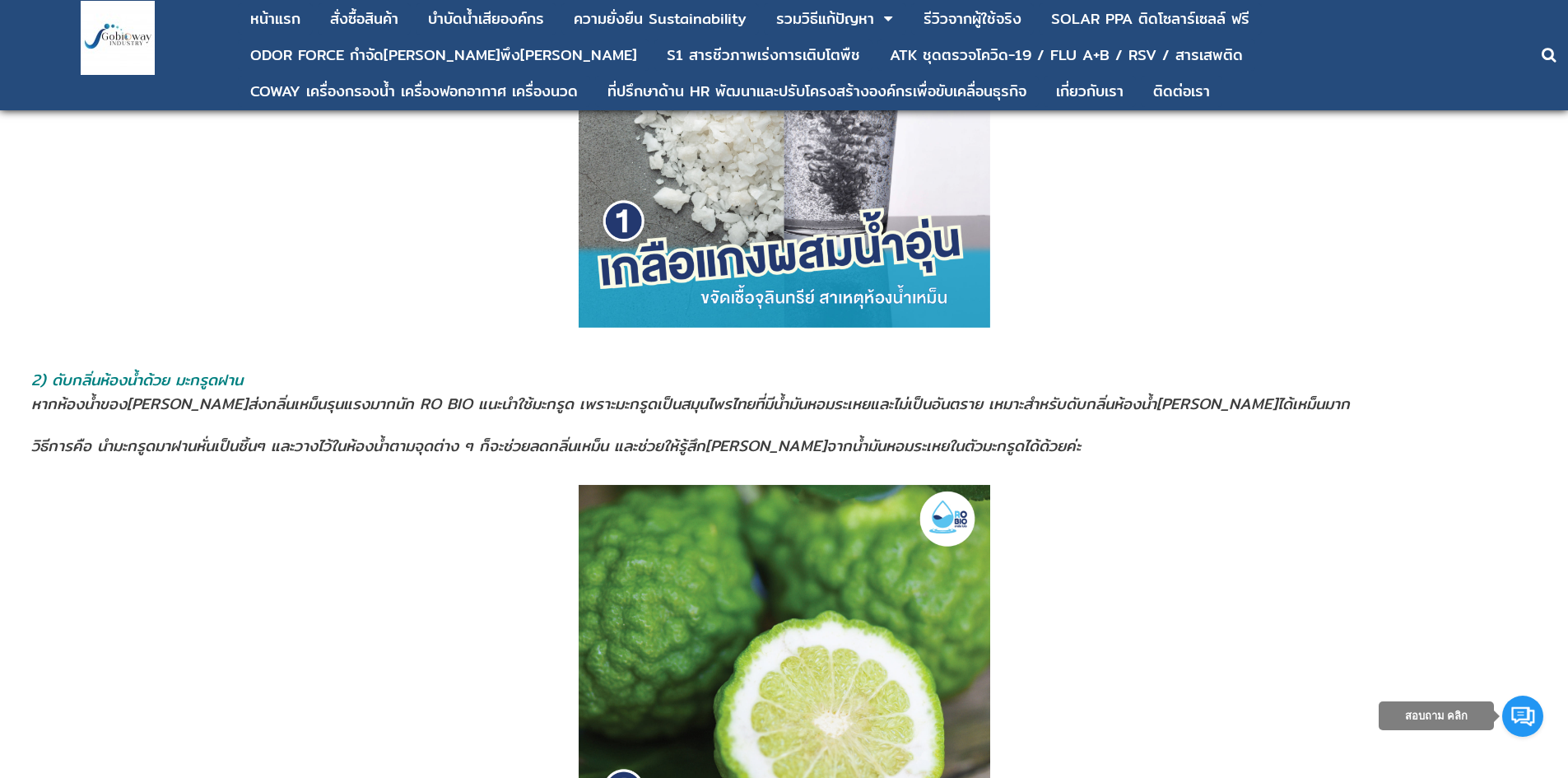
drag, startPoint x: 51, startPoint y: 378, endPoint x: 252, endPoint y: 372, distance: 201.1
click at [243, 372] on span "2) ดับกลิ่นห้องน้ำด้วย มะกรูดฝาน" at bounding box center [137, 380] width 211 height 24
copy span "ดับกลิ่นห้องน้ำด้วย มะกรูดฝาน"
